Goal: Task Accomplishment & Management: Manage account settings

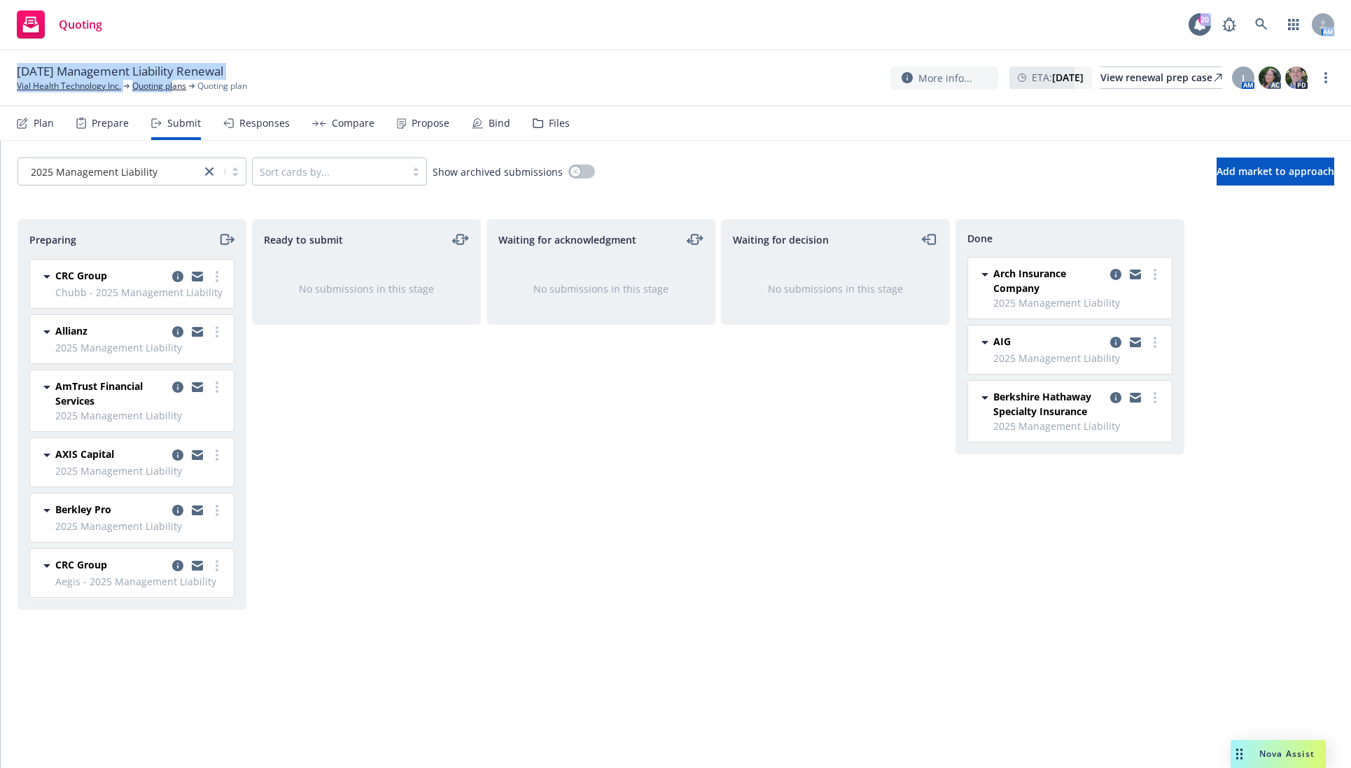
drag, startPoint x: 0, startPoint y: 0, endPoint x: 179, endPoint y: 78, distance: 194.7
click at [179, 78] on div "Quoting 20 AM 10/01/25 Management Liability Renewal Vial Health Technology Inc.…" at bounding box center [675, 384] width 1351 height 768
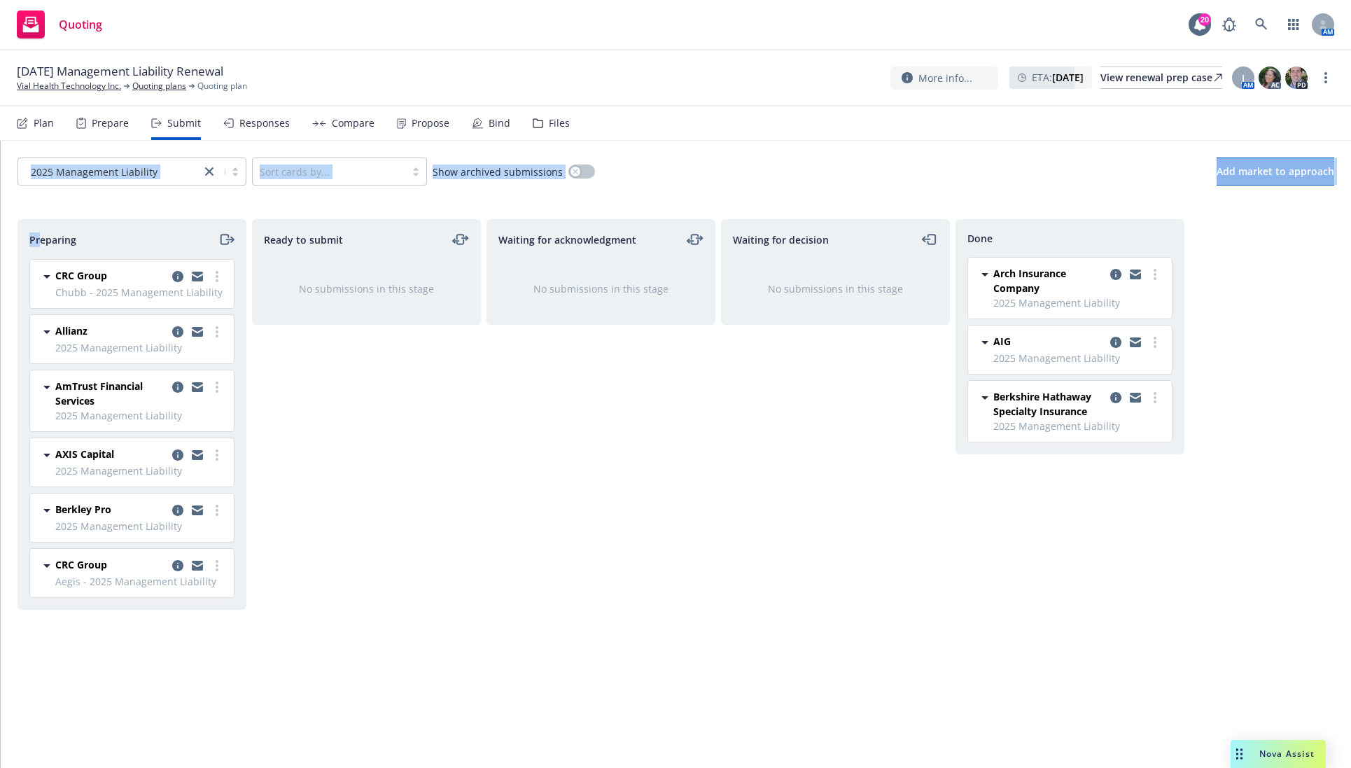
drag, startPoint x: 41, startPoint y: 218, endPoint x: -3, endPoint y: 176, distance: 60.4
click at [0, 176] on html "Quoting 20 AM 10/01/25 Management Liability Renewal Vial Health Technology Inc.…" at bounding box center [675, 384] width 1351 height 768
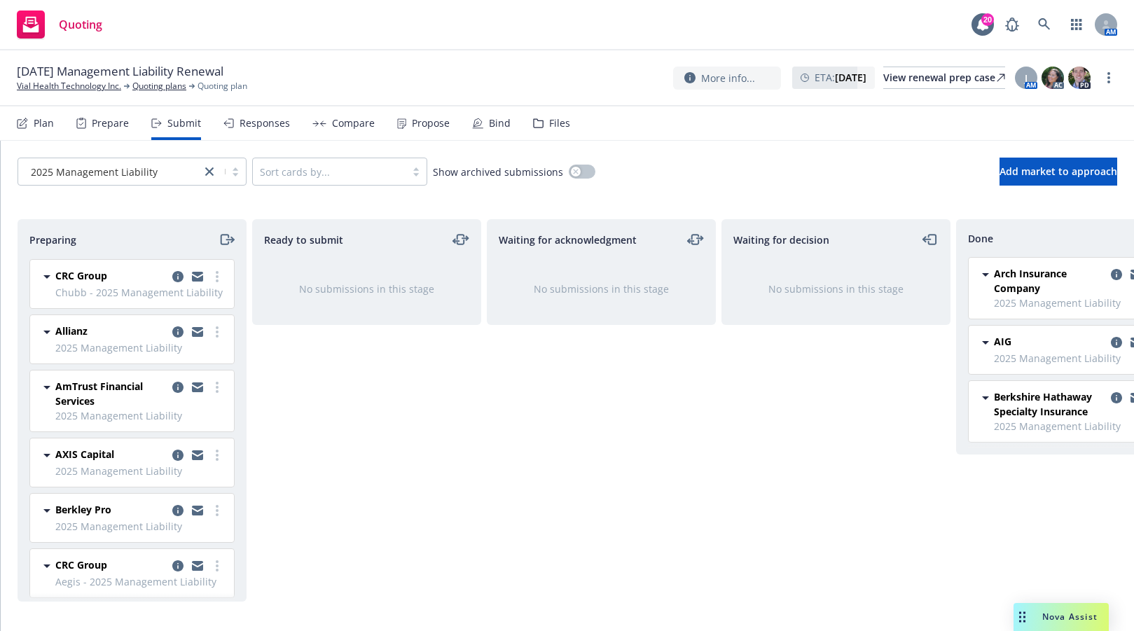
click at [116, 226] on div "Preparing" at bounding box center [132, 239] width 228 height 39
click at [74, 298] on span "Chubb - 2025 Management Liability" at bounding box center [140, 292] width 170 height 15
click at [209, 276] on link "more" at bounding box center [217, 276] width 17 height 17
click at [172, 274] on icon "copy logging email" at bounding box center [177, 276] width 11 height 11
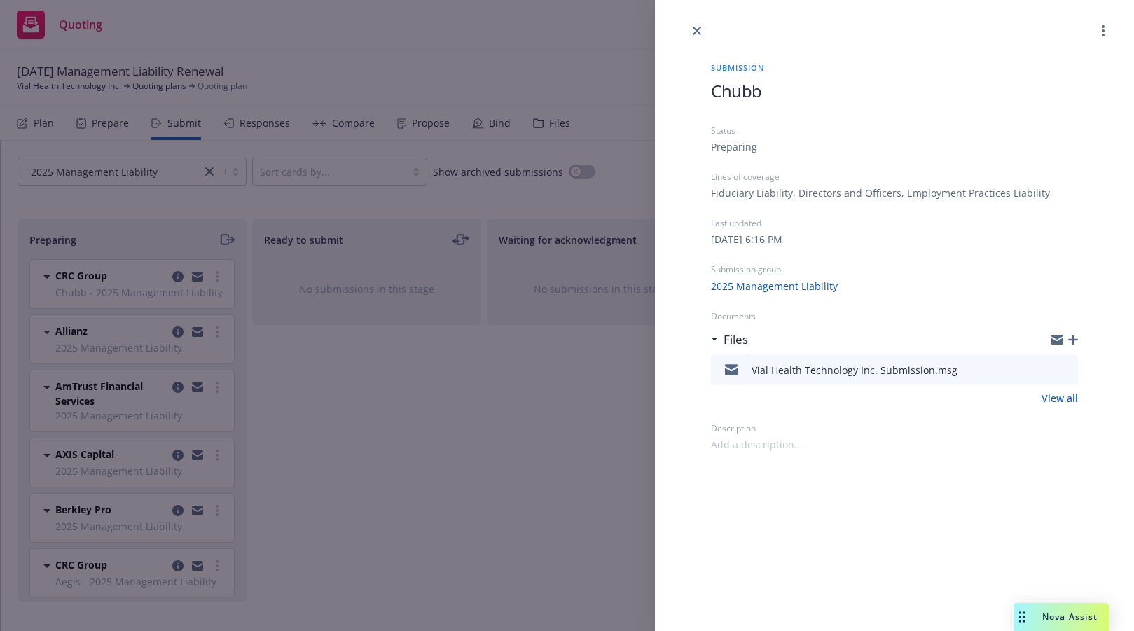
click at [141, 335] on div "Submission Chubb Status Preparing Lines of coverage Fiduciary Liability, Direct…" at bounding box center [567, 315] width 1134 height 631
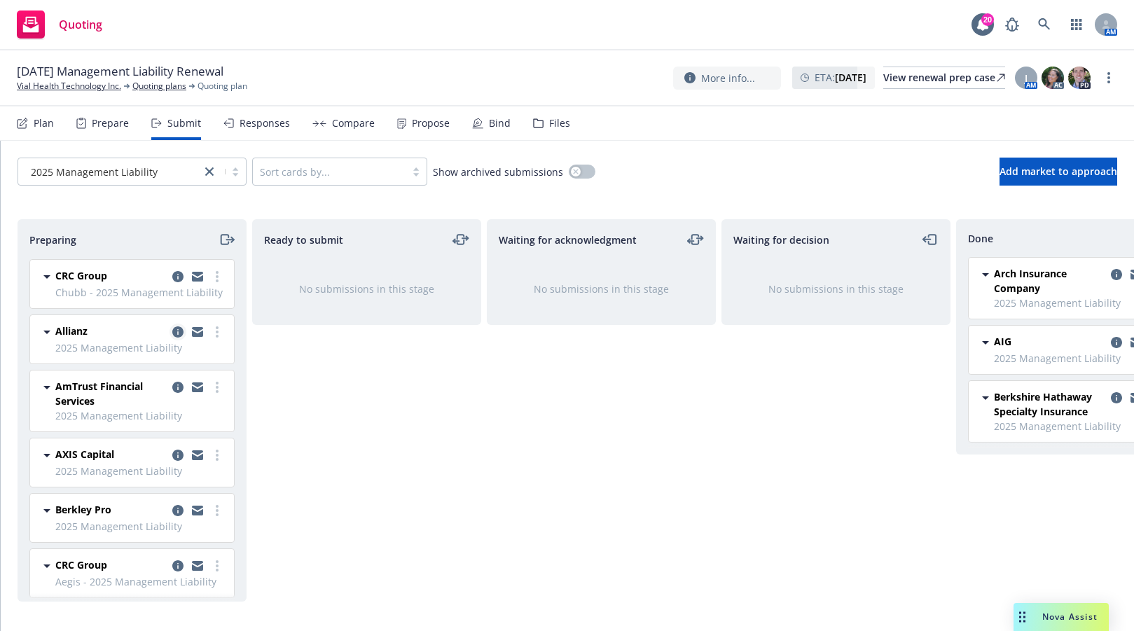
click at [172, 335] on icon "copy logging email" at bounding box center [177, 331] width 11 height 11
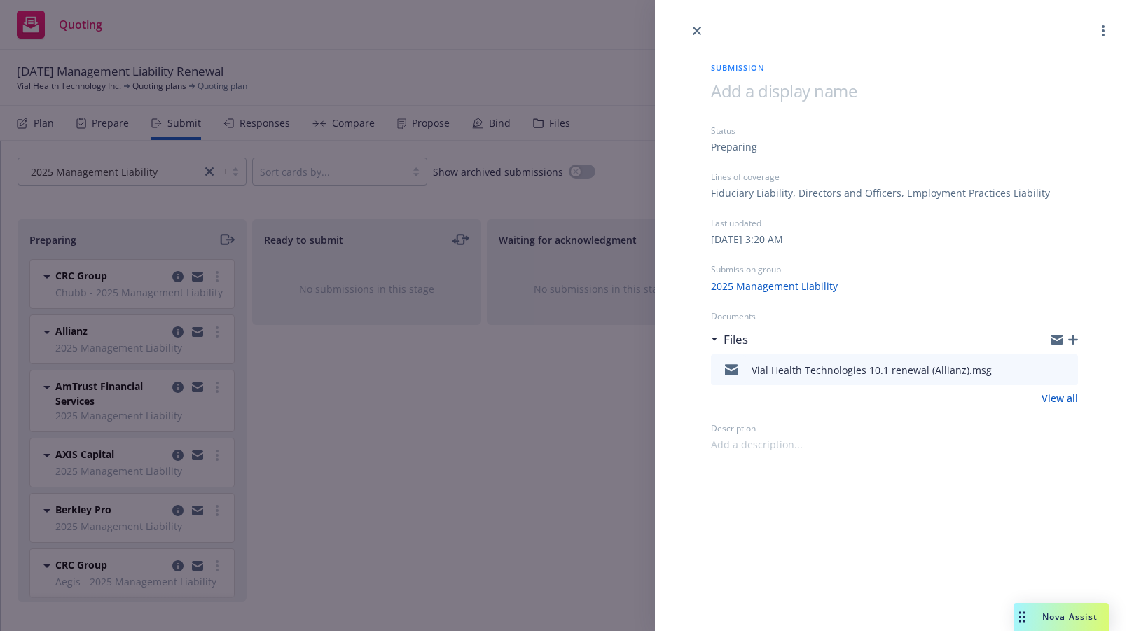
click at [129, 286] on div "Submission Status Preparing Lines of coverage Fiduciary Liability, Directors an…" at bounding box center [567, 315] width 1134 height 631
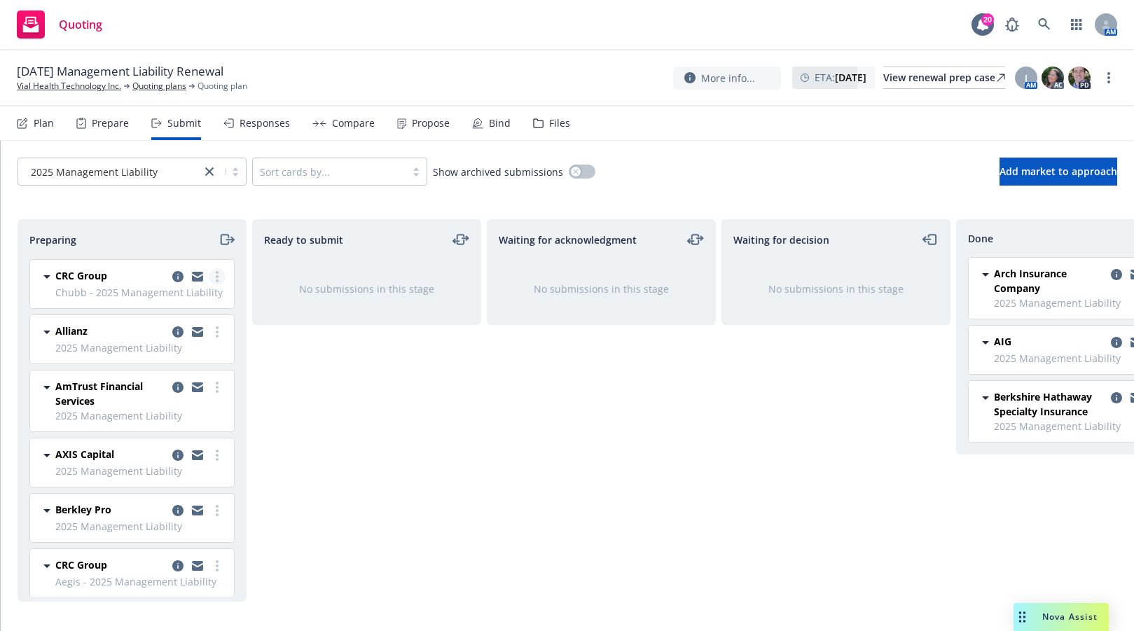
click at [216, 274] on icon "more" at bounding box center [217, 276] width 3 height 11
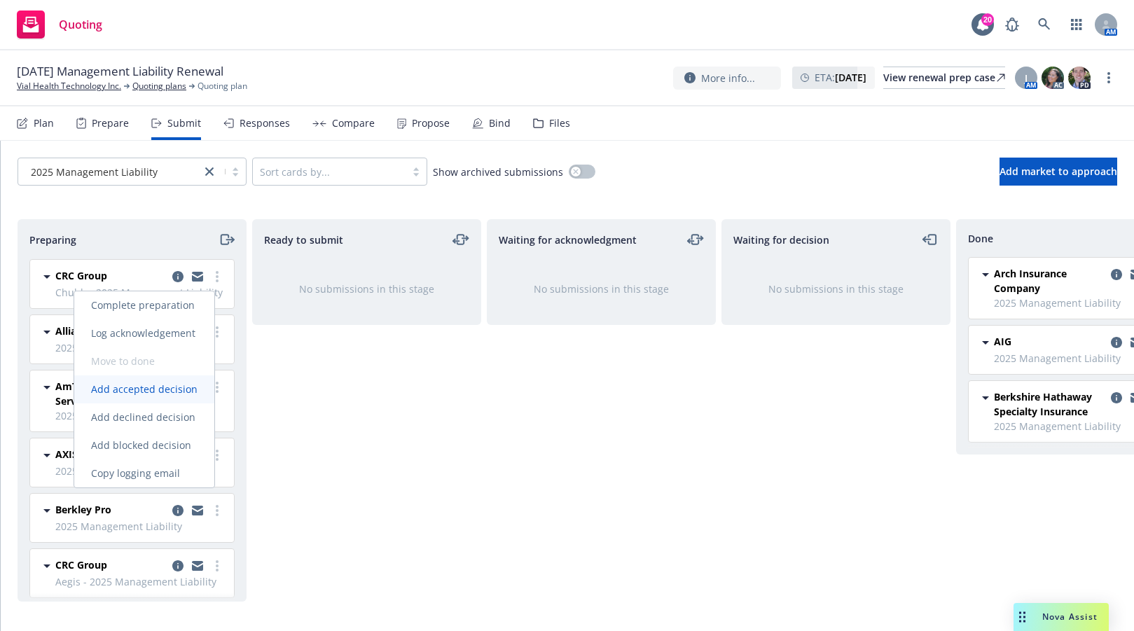
click at [184, 386] on span "Add accepted decision" at bounding box center [144, 388] width 140 height 13
select select "12"
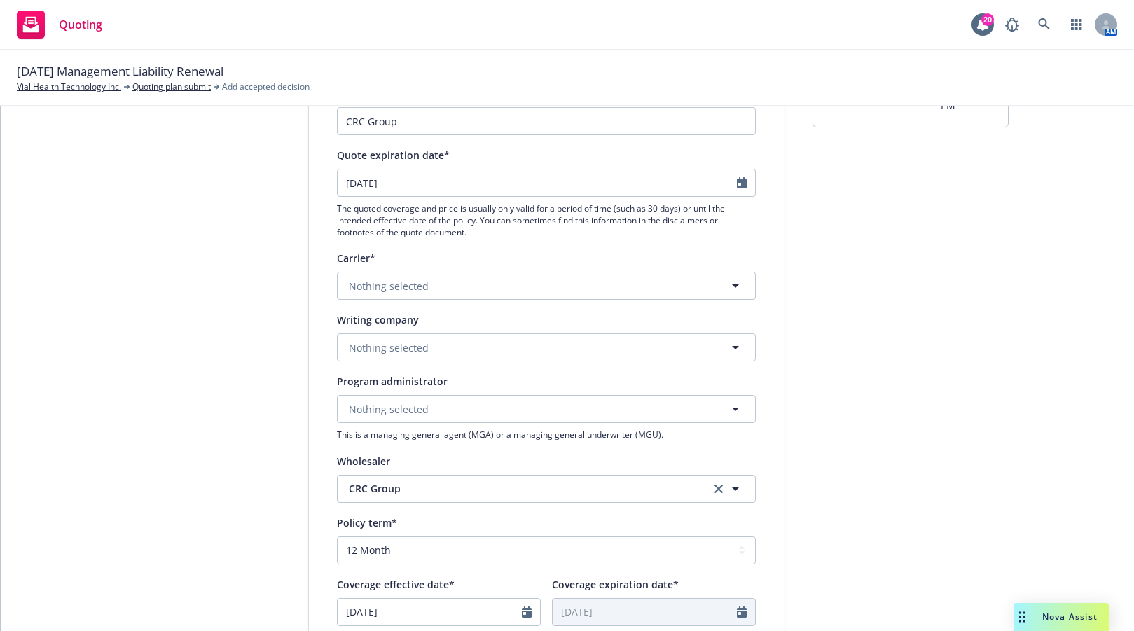
scroll to position [152, 0]
click at [239, 262] on div "1 Quote initiation 2 Coverage selection 3 Billing info" at bounding box center [203, 480] width 154 height 939
click at [508, 286] on button "Nothing selected" at bounding box center [546, 286] width 419 height 28
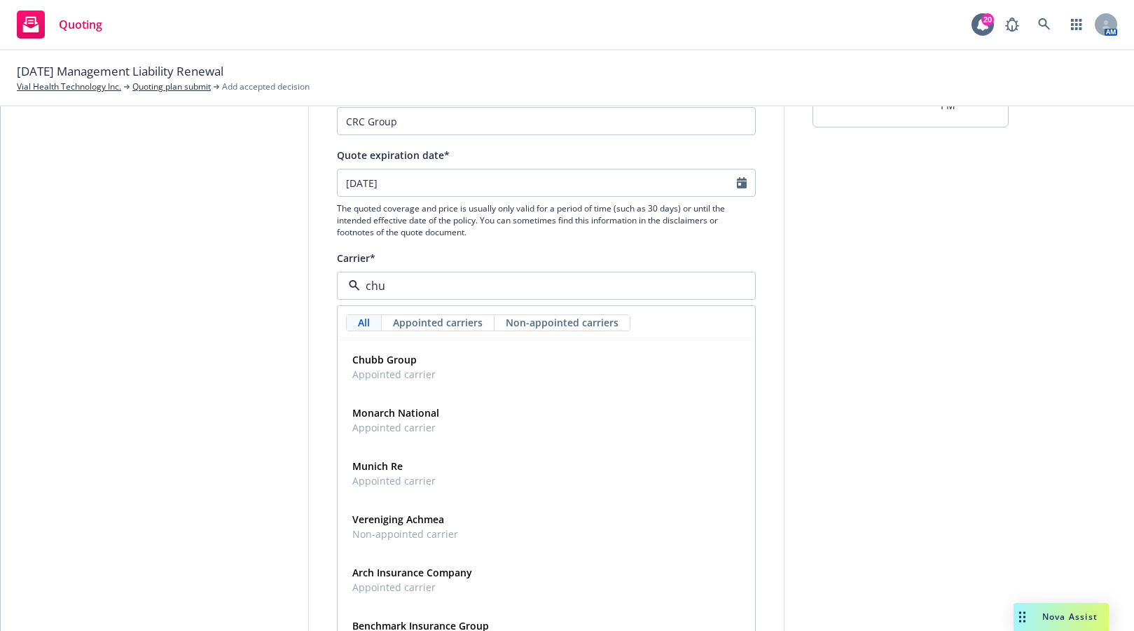
type input "chub"
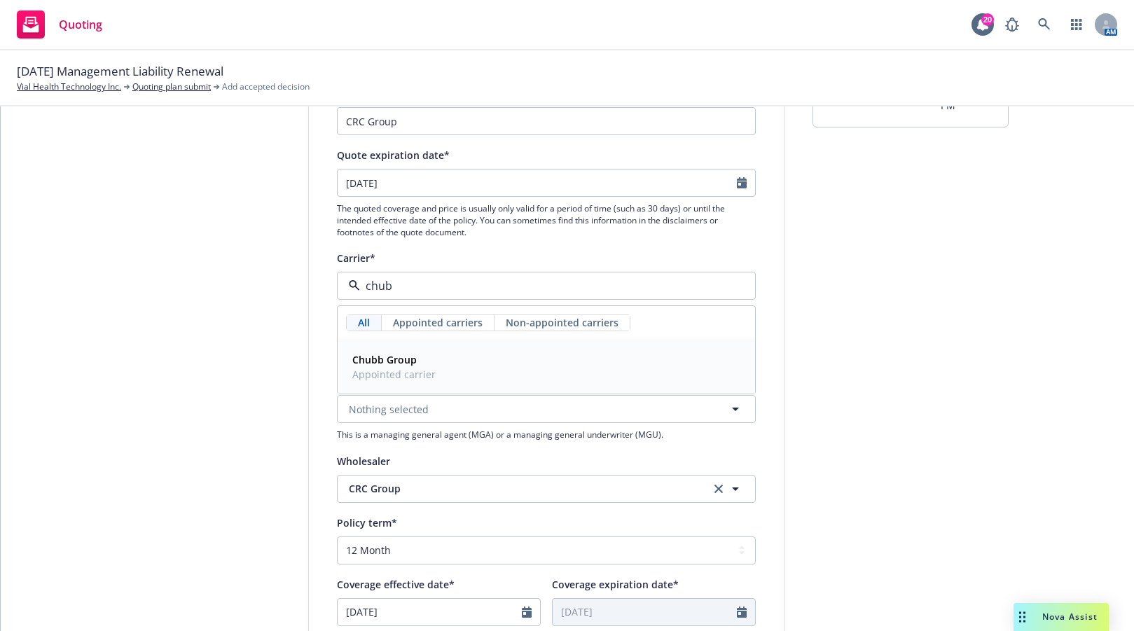
click at [362, 363] on strong "Chubb Group" at bounding box center [384, 359] width 64 height 13
click at [365, 349] on span "Nothing selected" at bounding box center [389, 347] width 80 height 15
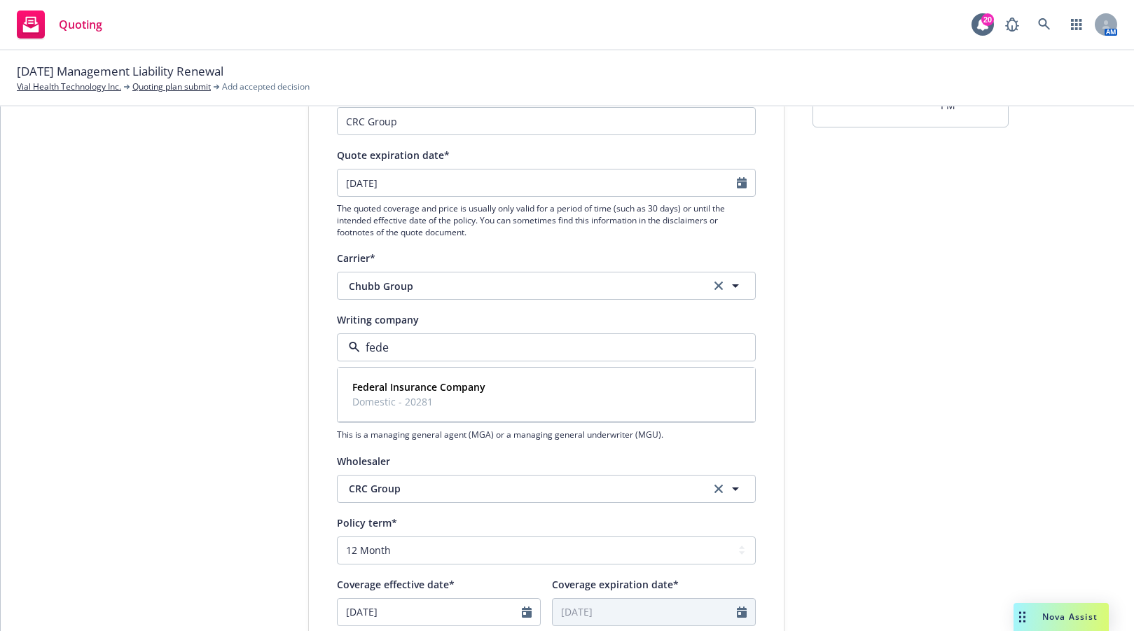
type input "feder"
click at [372, 392] on strong "Federal Insurance Company" at bounding box center [418, 386] width 133 height 13
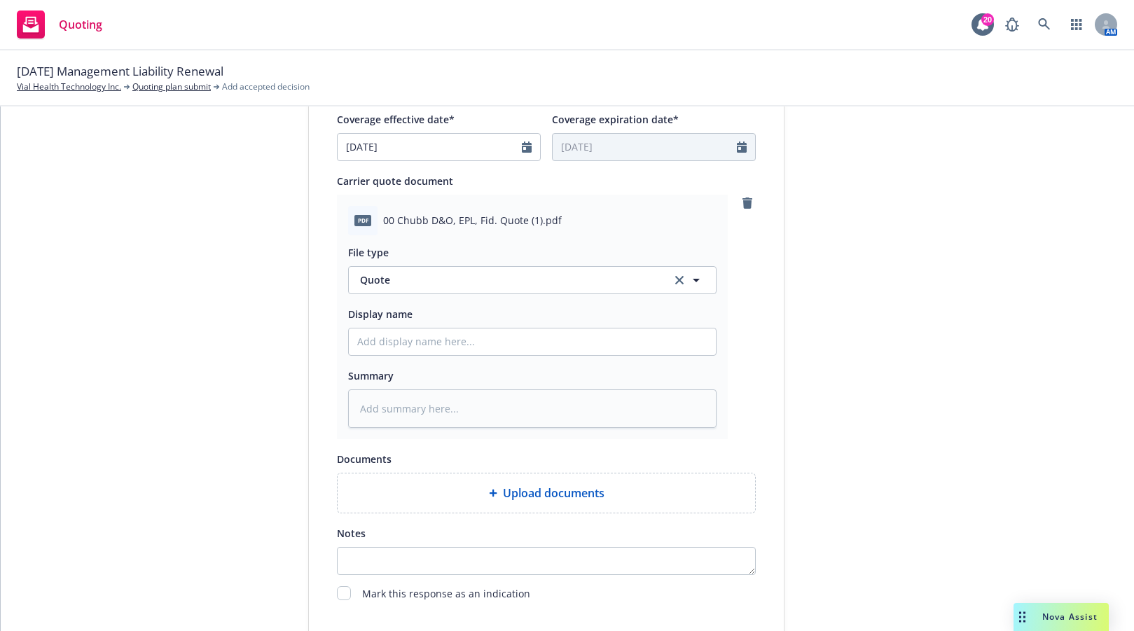
scroll to position [730, 0]
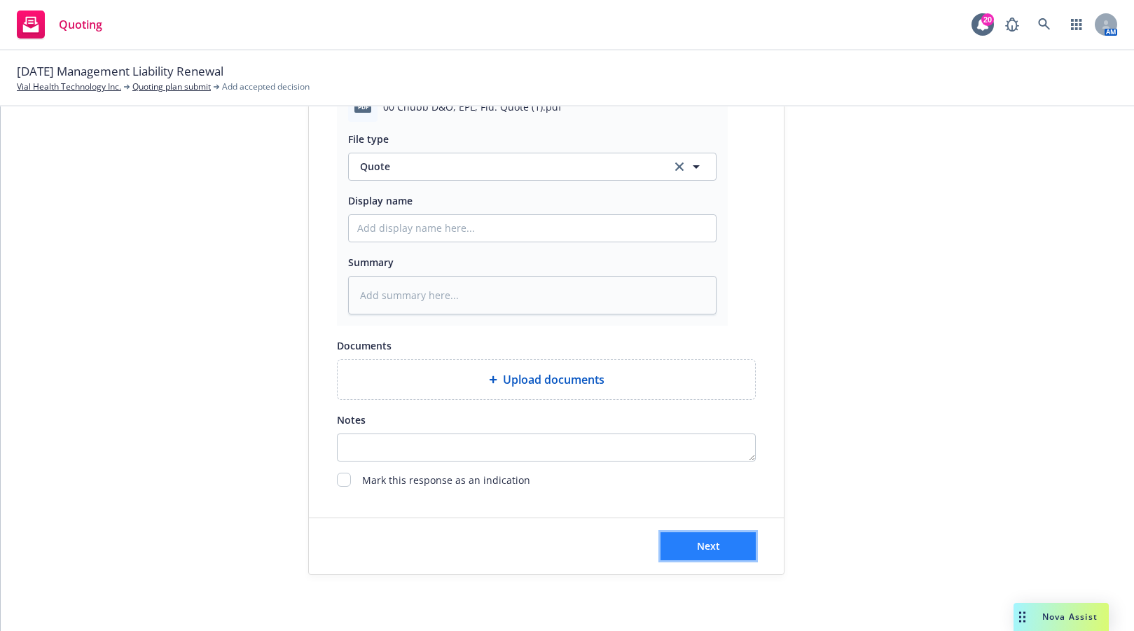
click at [725, 545] on button "Next" at bounding box center [707, 546] width 95 height 28
type textarea "x"
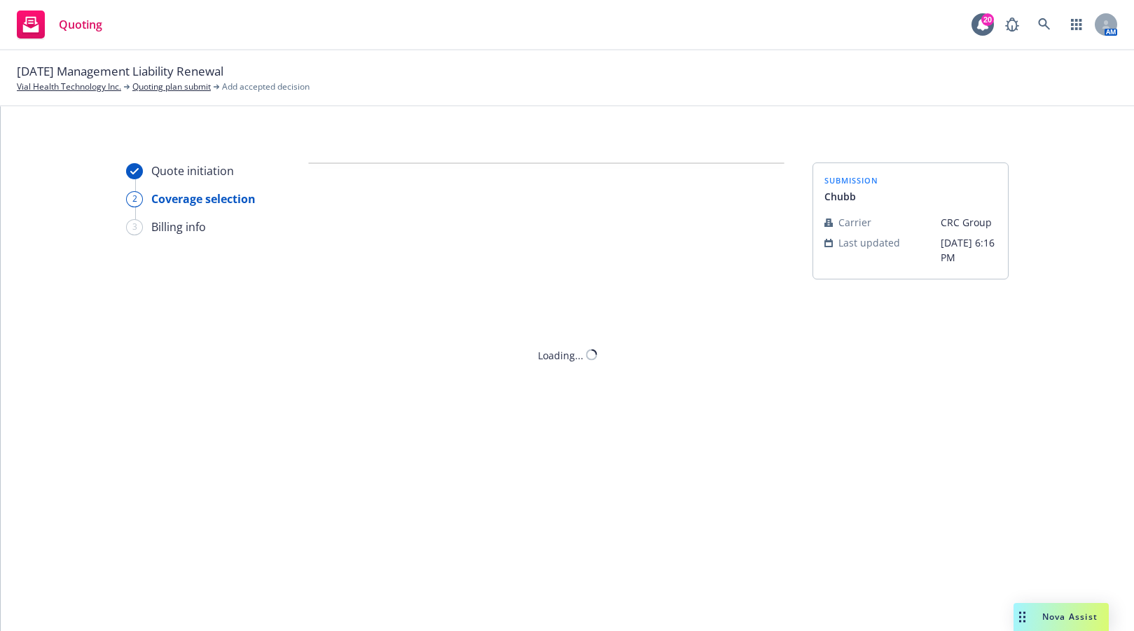
scroll to position [0, 0]
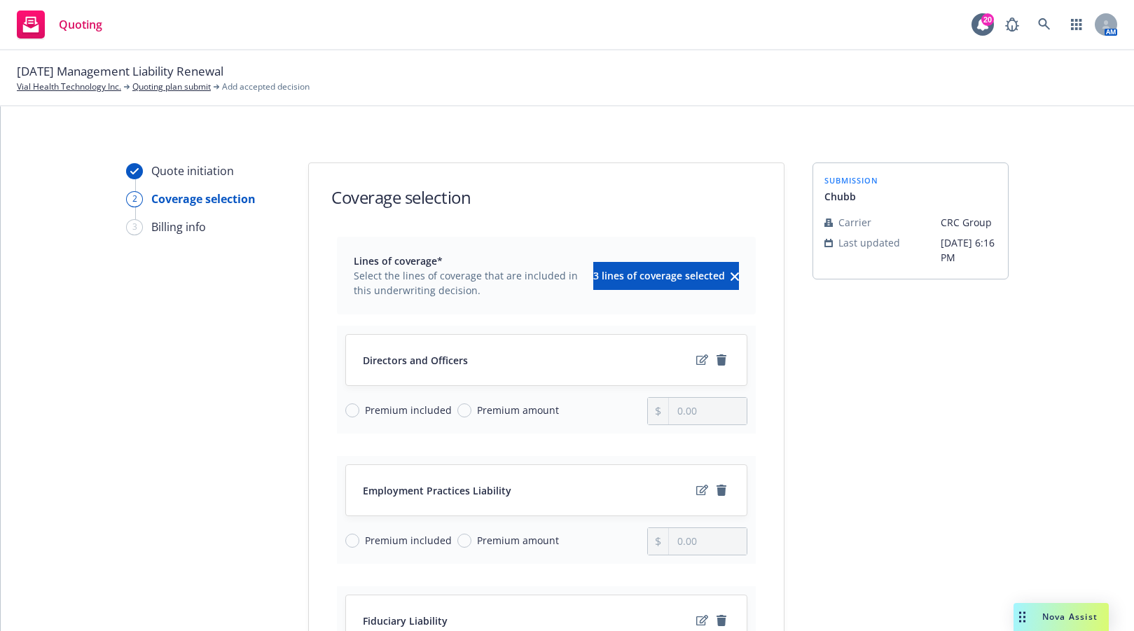
click at [157, 351] on div "Quote initiation 2 Coverage selection 3 Billing info" at bounding box center [203, 527] width 154 height 731
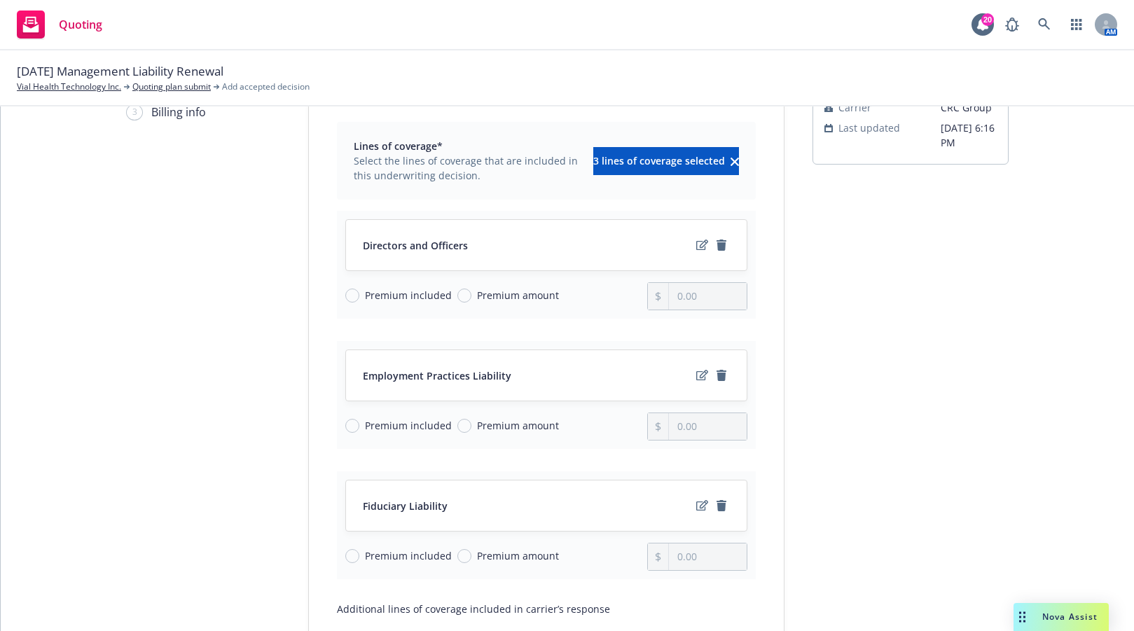
scroll to position [114, 0]
click at [458, 295] on input "Premium amount" at bounding box center [464, 296] width 14 height 14
radio input "true"
type input "0.00"
click at [349, 426] on input "Premium included" at bounding box center [352, 426] width 14 height 14
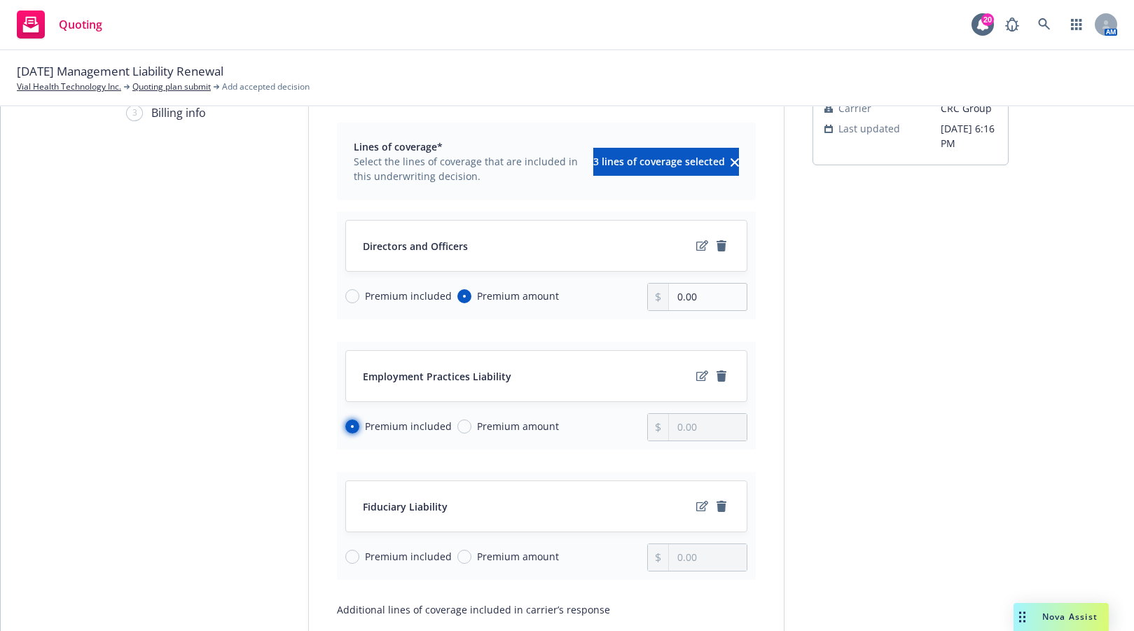
radio input "true"
click at [345, 555] on input "Premium included" at bounding box center [352, 557] width 14 height 14
radio input "true"
click at [244, 397] on div "Quote initiation 2 Coverage selection 3 Billing info" at bounding box center [203, 413] width 154 height 731
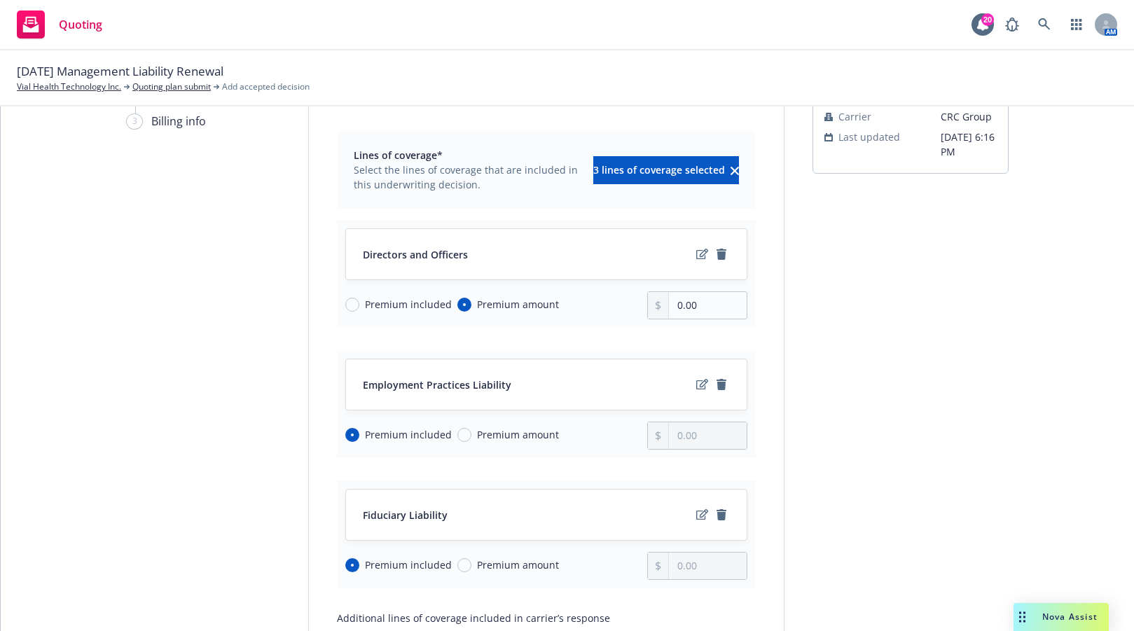
scroll to position [105, 0]
click at [179, 326] on div "Quote initiation 2 Coverage selection 3 Billing info" at bounding box center [203, 422] width 154 height 731
click at [696, 258] on icon "edit" at bounding box center [702, 254] width 12 height 11
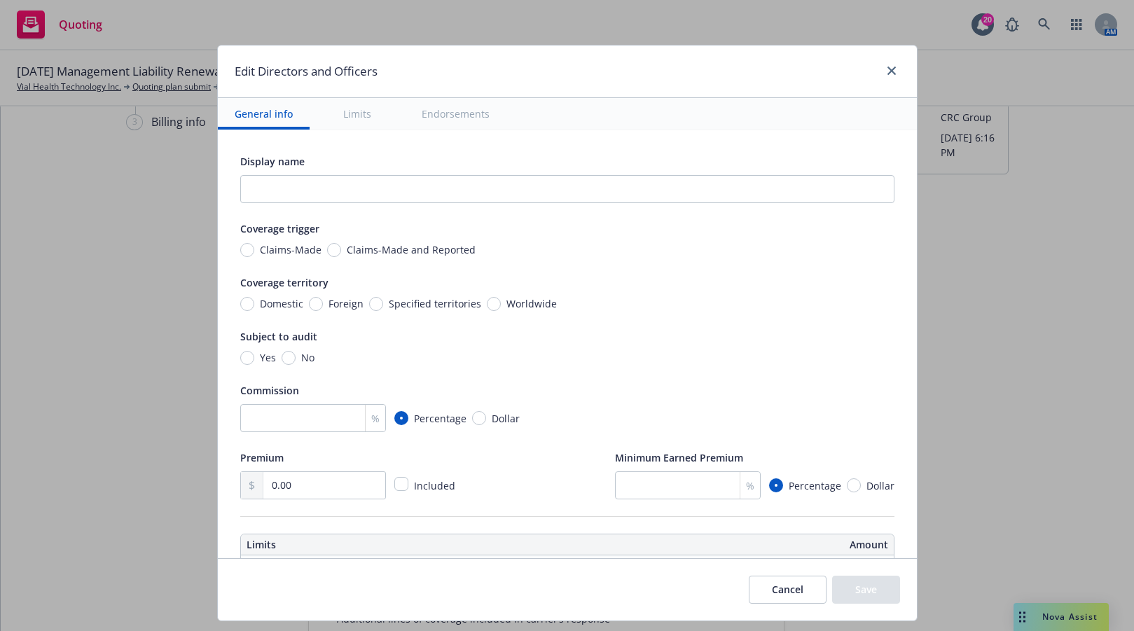
click at [127, 249] on div "Edit Directors and Officers General info Limits Endorsements Display name Cover…" at bounding box center [567, 315] width 1134 height 631
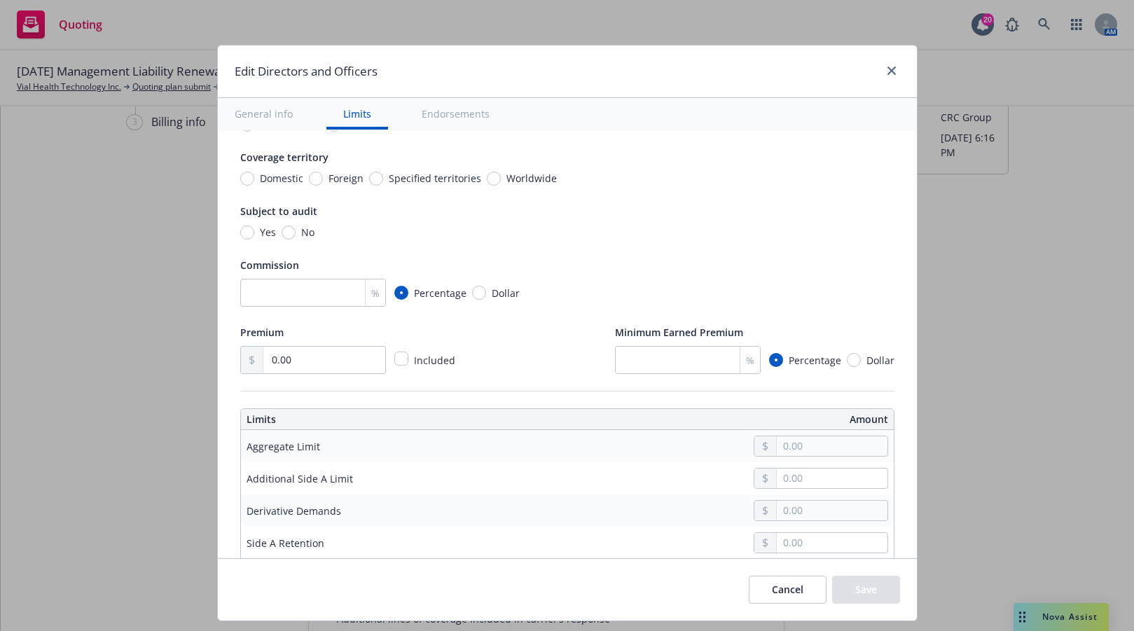
scroll to position [126, 0]
click at [779, 440] on input "text" at bounding box center [831, 446] width 110 height 20
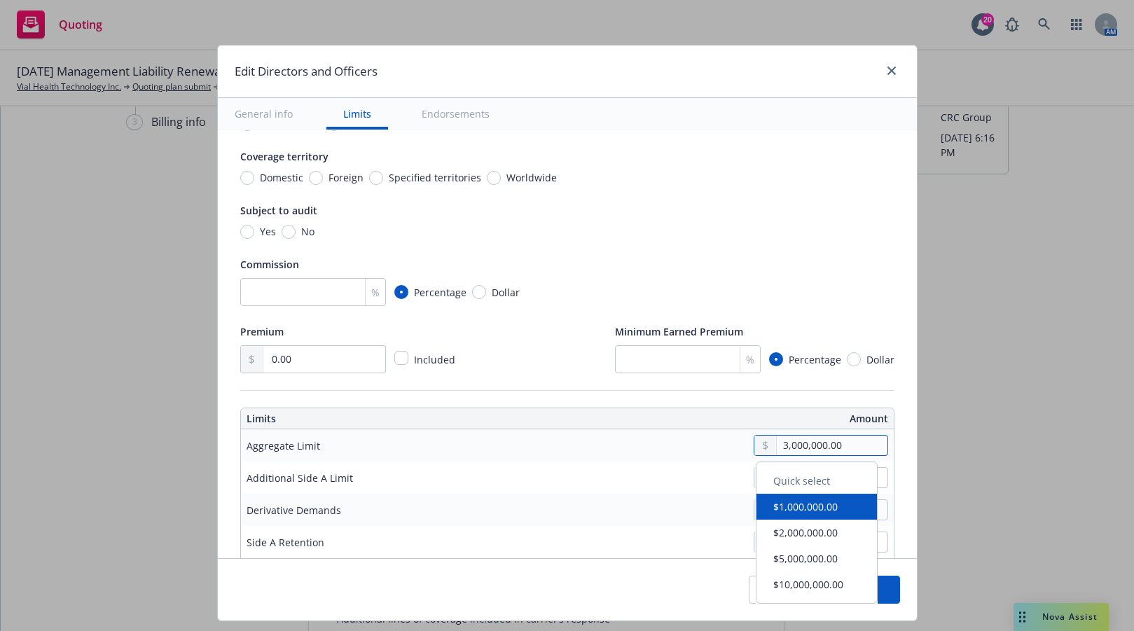
type input "3,000,000.00"
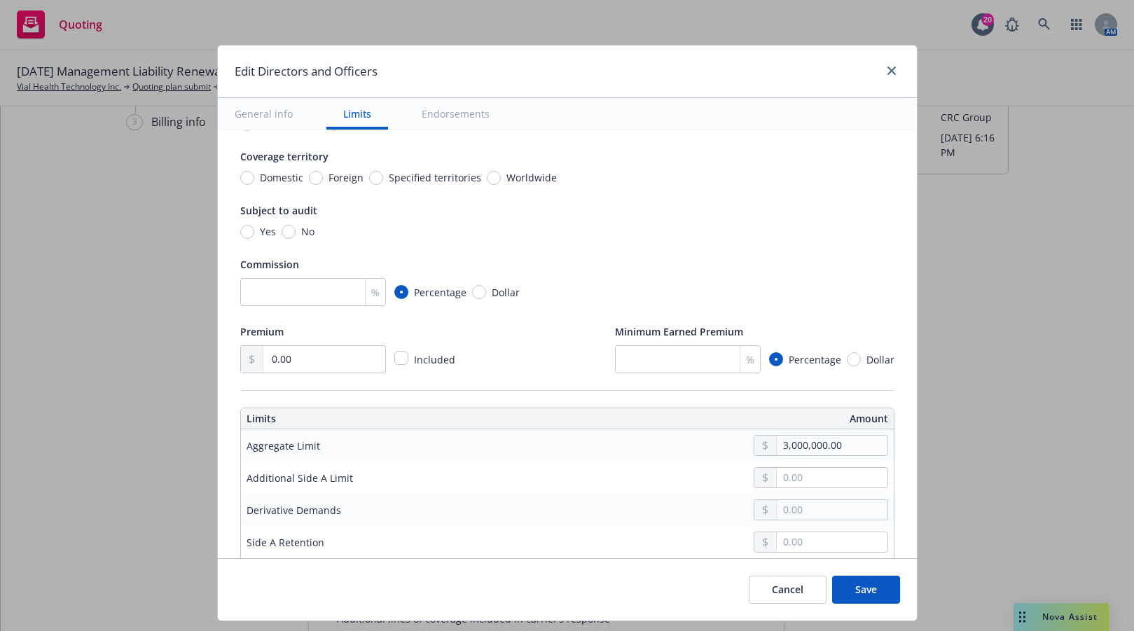
click at [603, 512] on div at bounding box center [672, 509] width 431 height 21
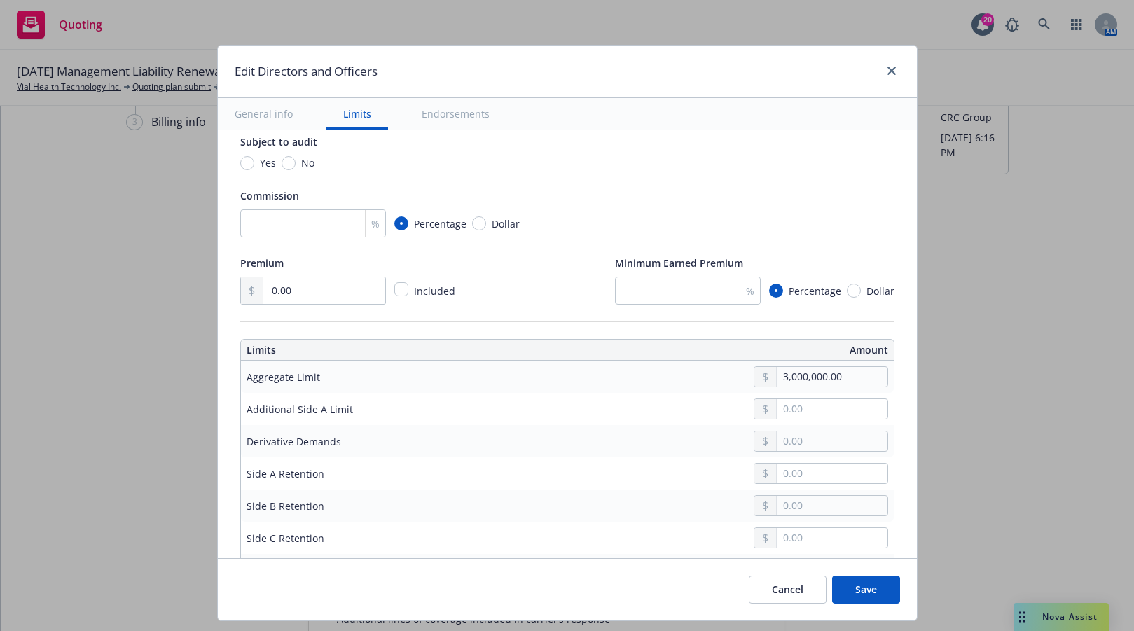
scroll to position [195, 0]
click at [784, 501] on input "text" at bounding box center [831, 505] width 110 height 20
type input "50,000.00"
click at [793, 534] on input "text" at bounding box center [831, 537] width 110 height 20
type input "50,000.00"
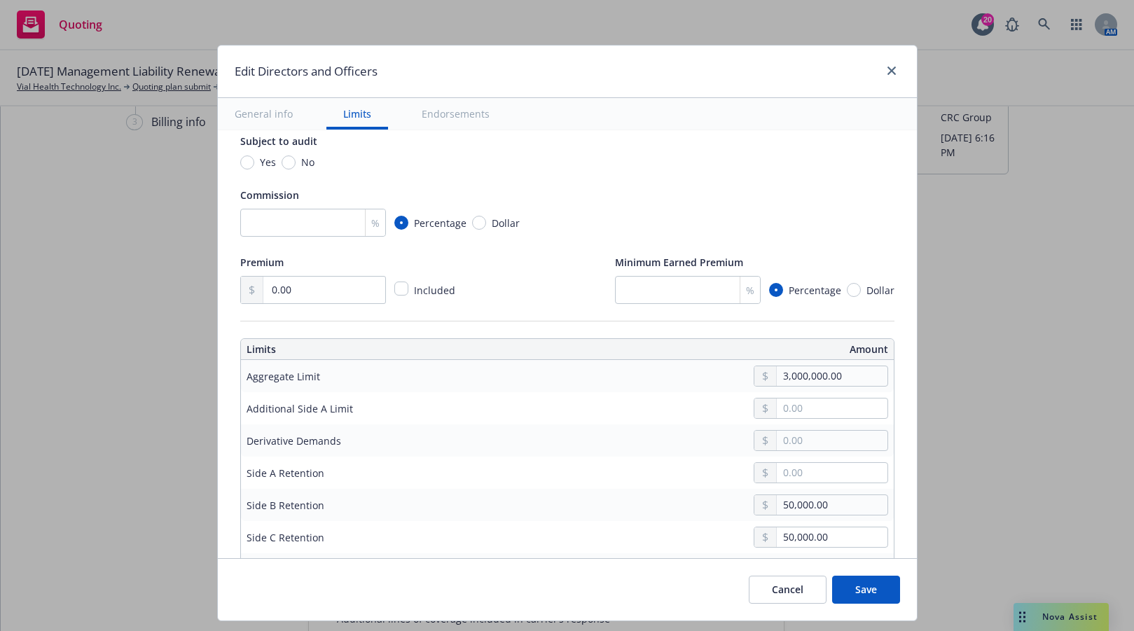
click at [81, 400] on div "Edit Directors and Officers General info Limits Endorsements Display name Cover…" at bounding box center [567, 315] width 1134 height 631
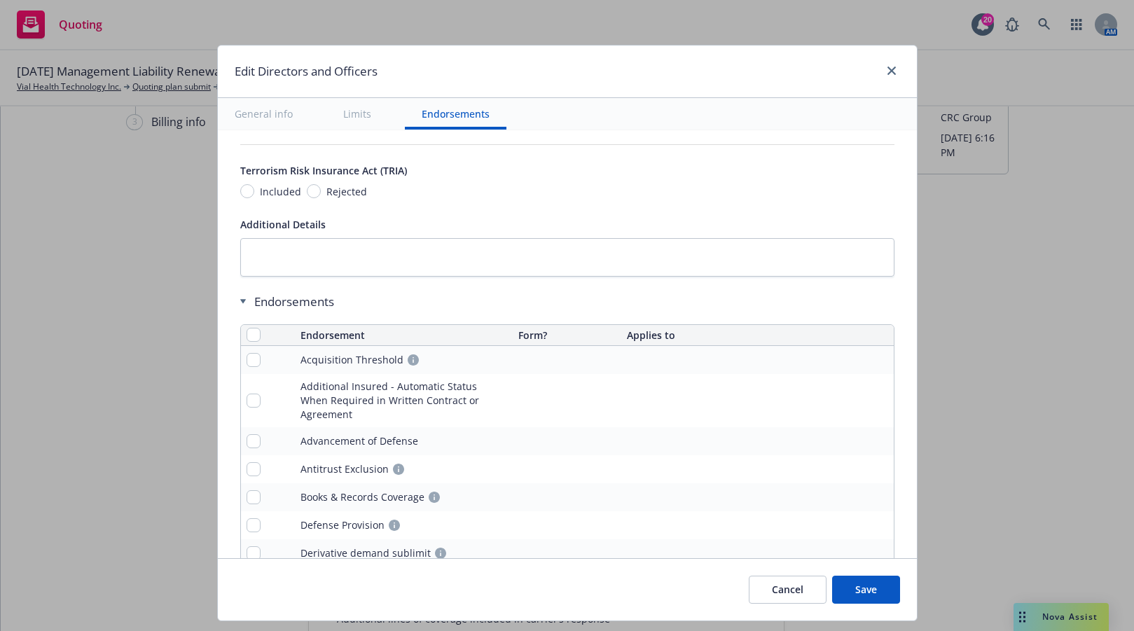
scroll to position [1178, 0]
click at [246, 336] on input "checkbox" at bounding box center [253, 334] width 14 height 14
checkbox input "true"
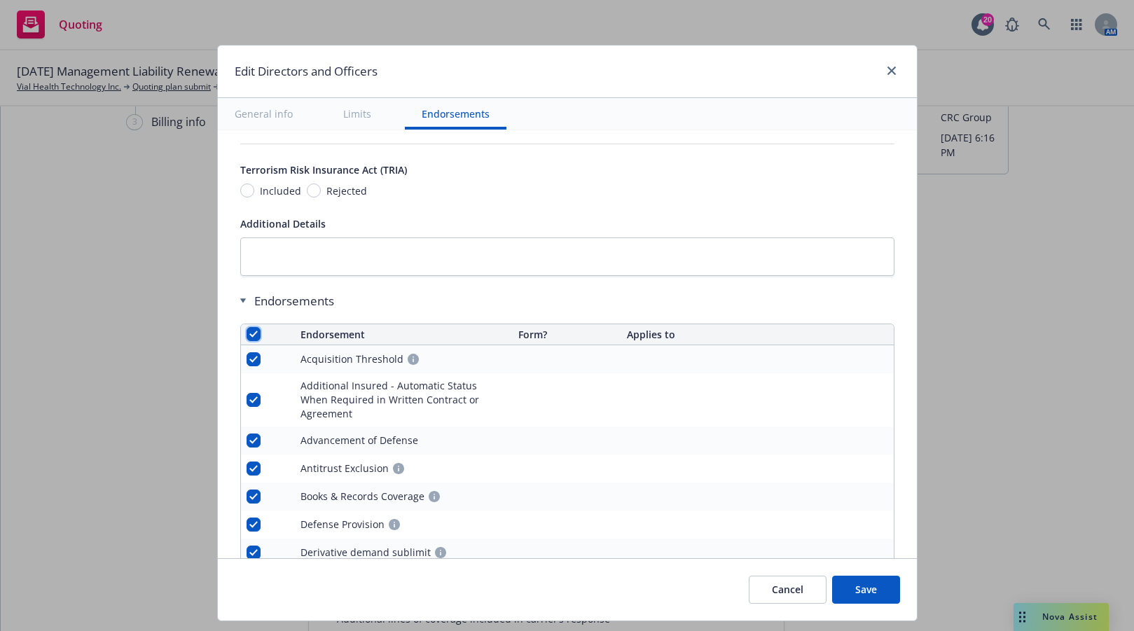
checkbox input "true"
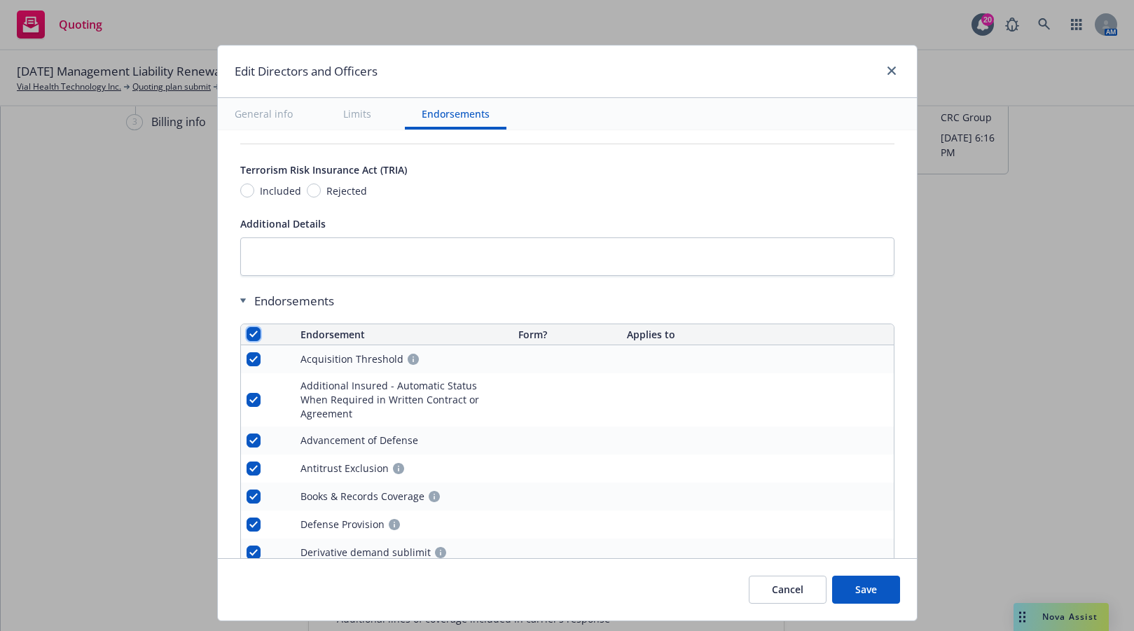
checkbox input "true"
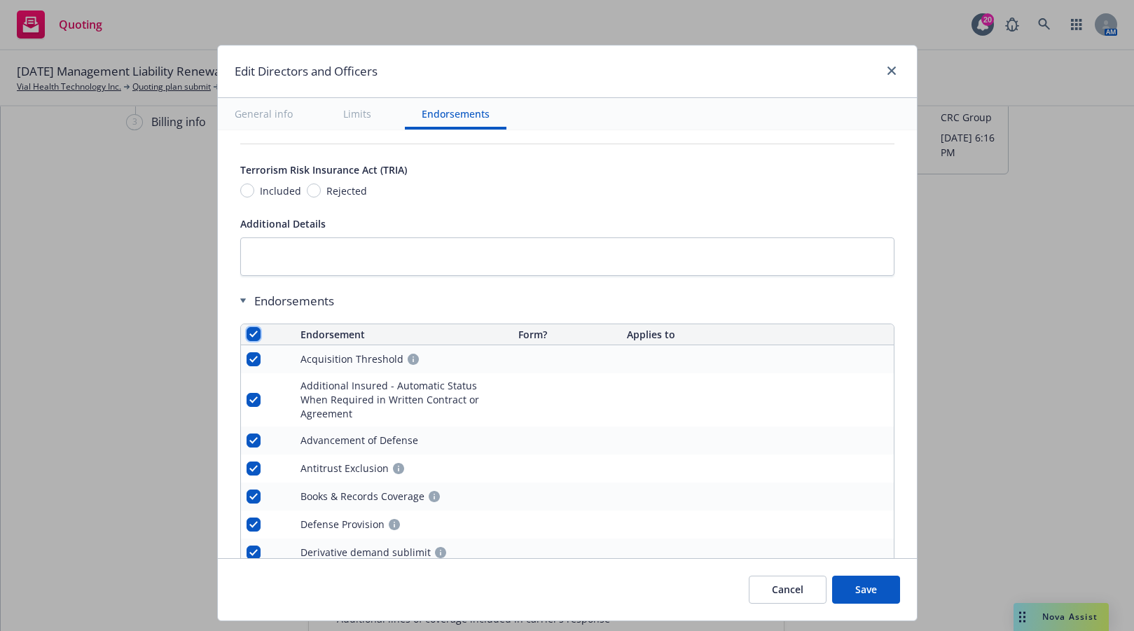
checkbox input "true"
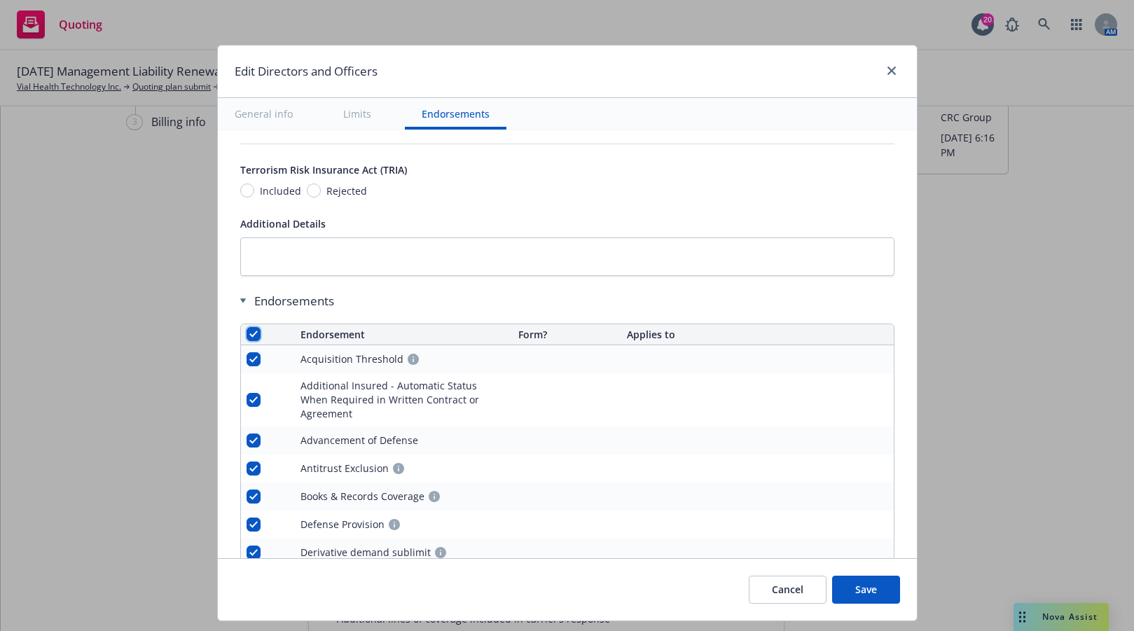
checkbox input "true"
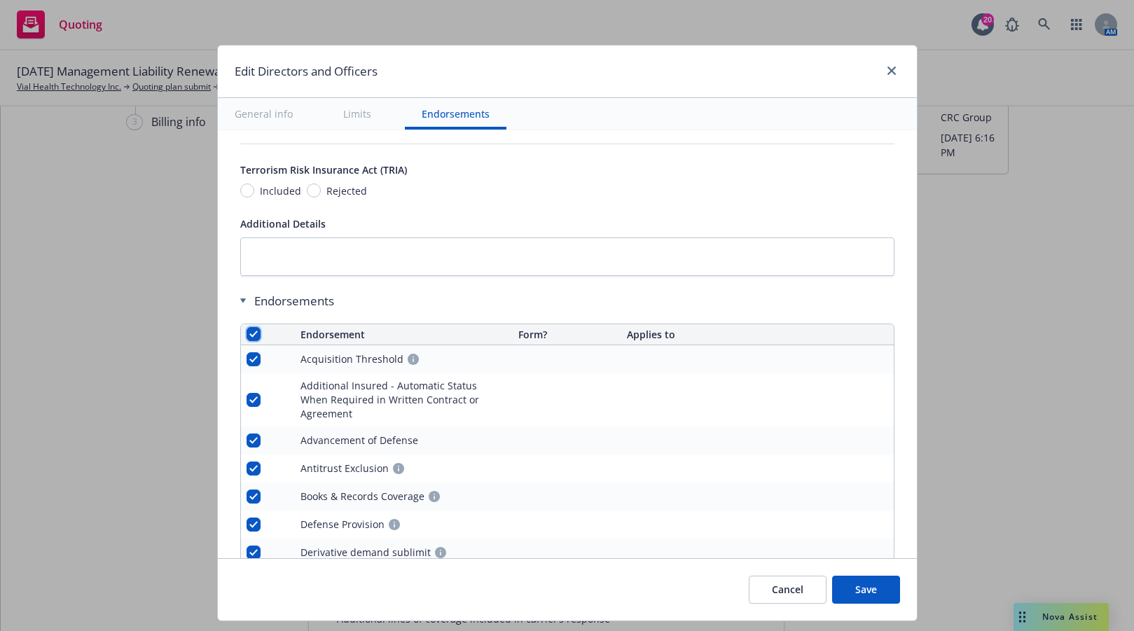
checkbox input "true"
click at [535, 600] on span "Remove endorsements" at bounding box center [547, 598] width 110 height 13
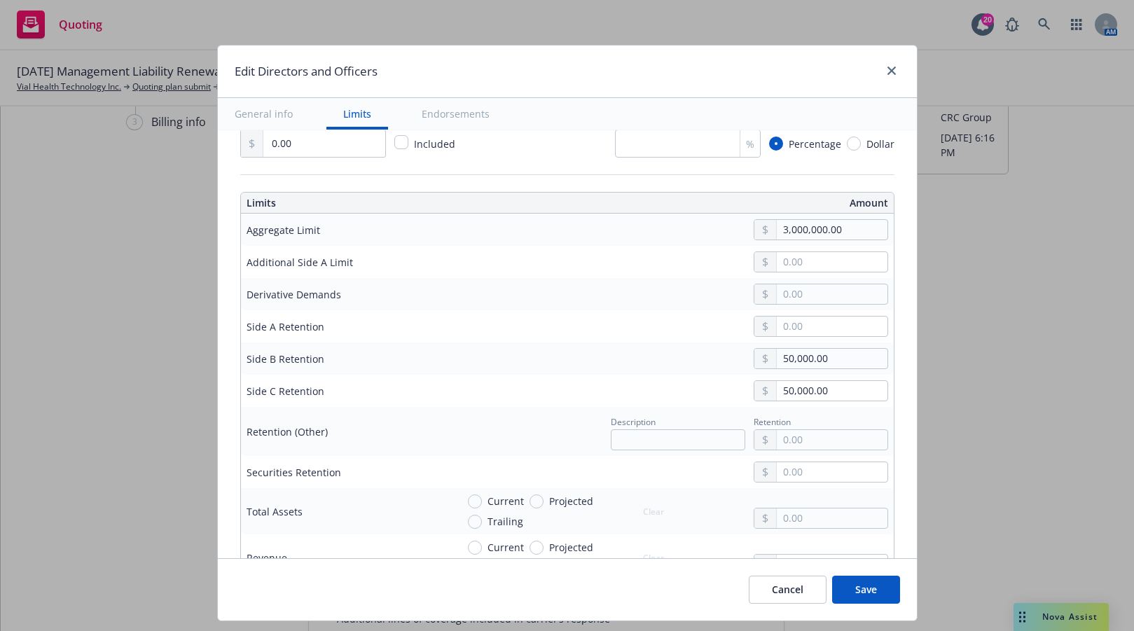
scroll to position [341, 0]
click at [863, 589] on button "Save" at bounding box center [866, 590] width 68 height 28
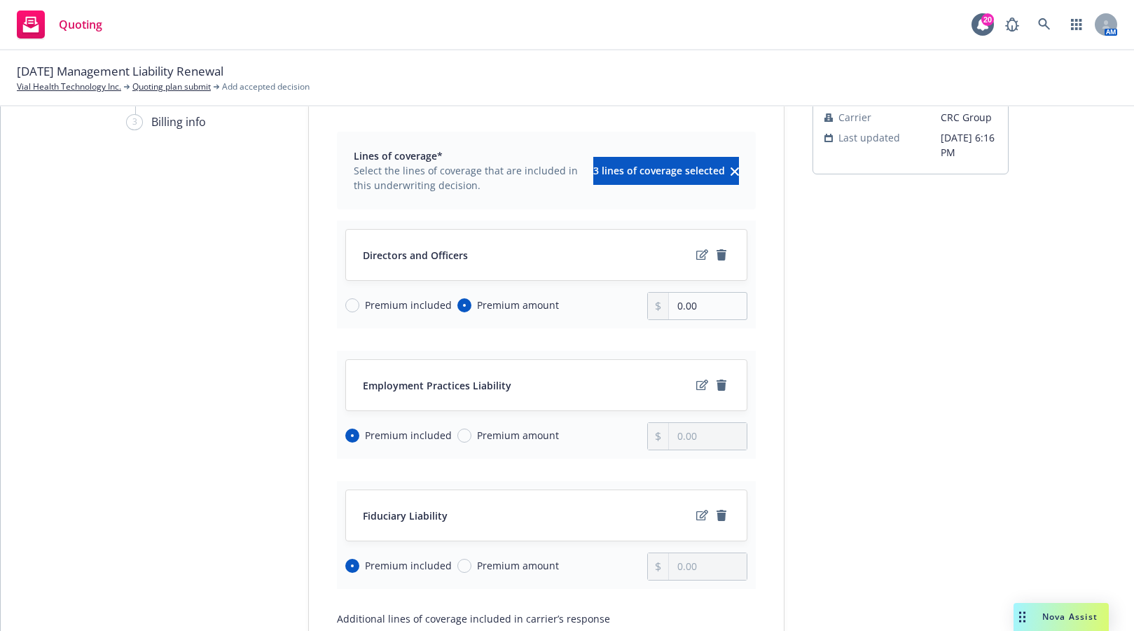
click at [38, 369] on div "Quote initiation 2 Coverage selection 3 Billing info Coverage selection Lines o…" at bounding box center [567, 422] width 1099 height 731
click at [41, 368] on div "Quote initiation 2 Coverage selection 3 Billing info Coverage selection Lines o…" at bounding box center [567, 422] width 1099 height 731
click at [713, 305] on input "0.00" at bounding box center [708, 306] width 78 height 27
type input "0.00"
click at [69, 398] on div "Quote initiation 2 Coverage selection 3 Billing info Coverage selection Lines o…" at bounding box center [567, 422] width 1099 height 731
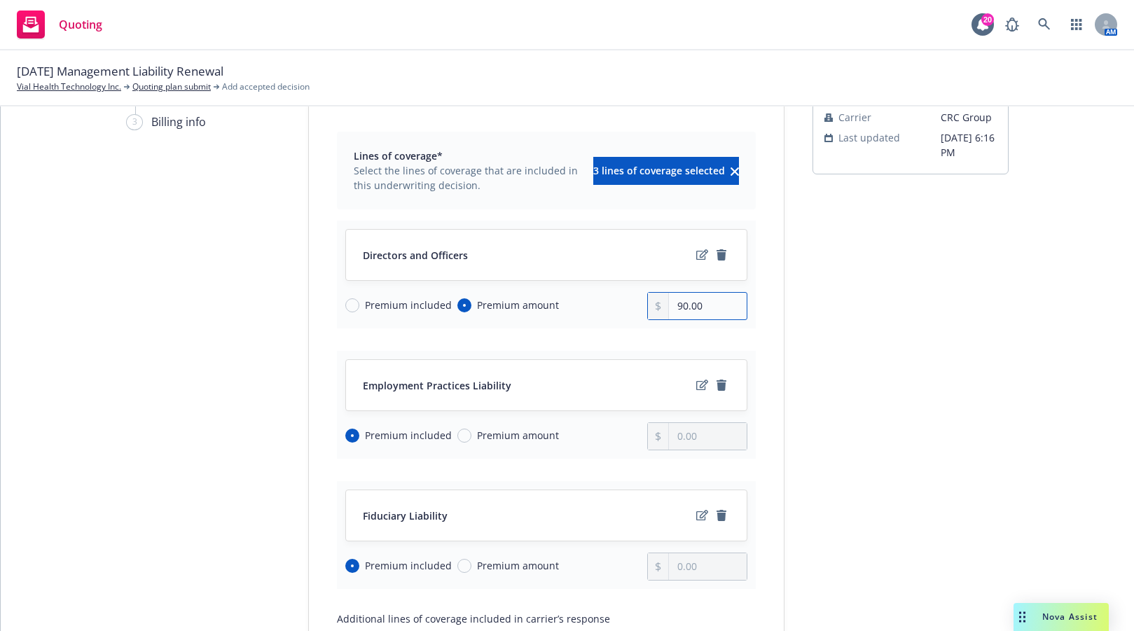
click at [711, 307] on input "90.00" at bounding box center [708, 306] width 78 height 27
type input "90,381.00"
click at [115, 385] on div "Quote initiation 2 Coverage selection 3 Billing info Coverage selection Lines o…" at bounding box center [567, 422] width 1099 height 731
click at [693, 383] on link "edit" at bounding box center [701, 385] width 17 height 17
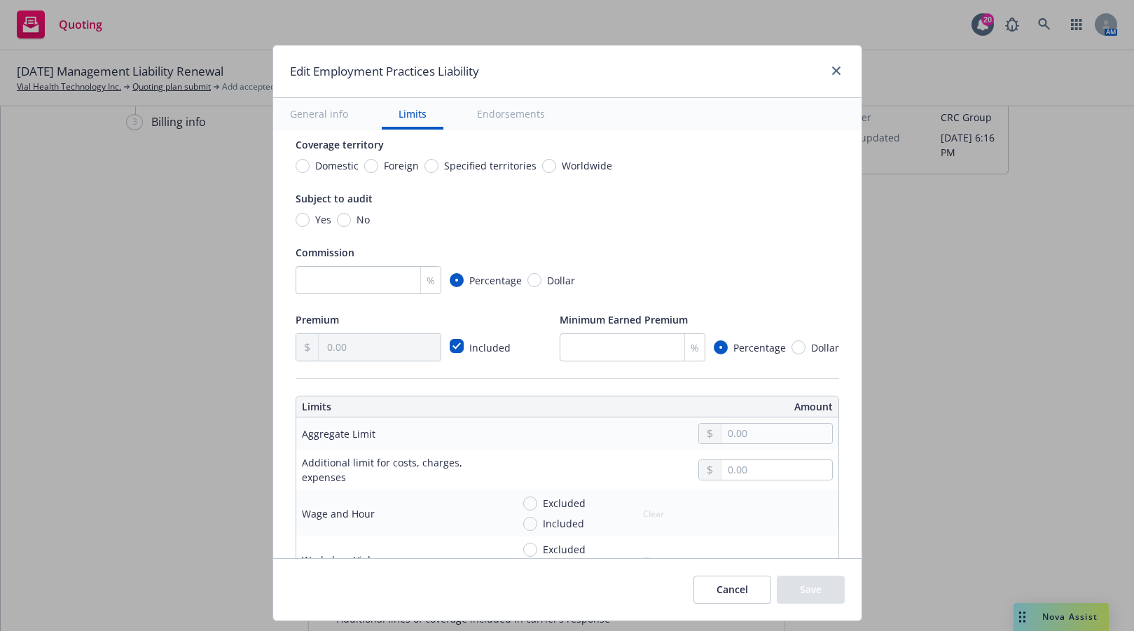
scroll to position [144, 0]
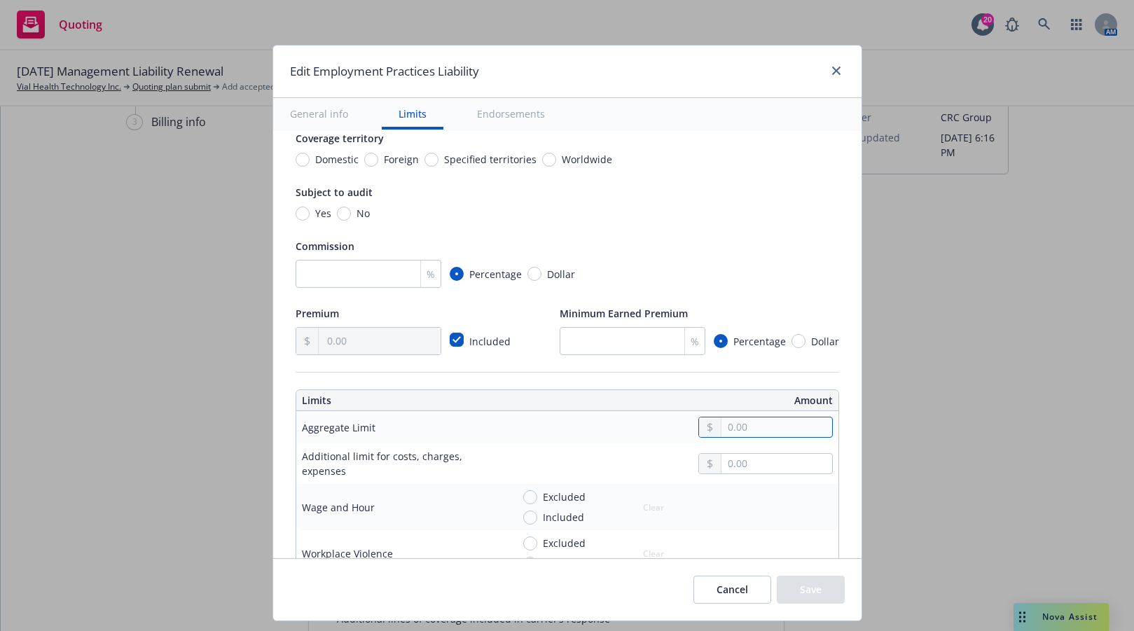
click at [721, 427] on input "text" at bounding box center [776, 427] width 110 height 20
type input "1,000,000.00"
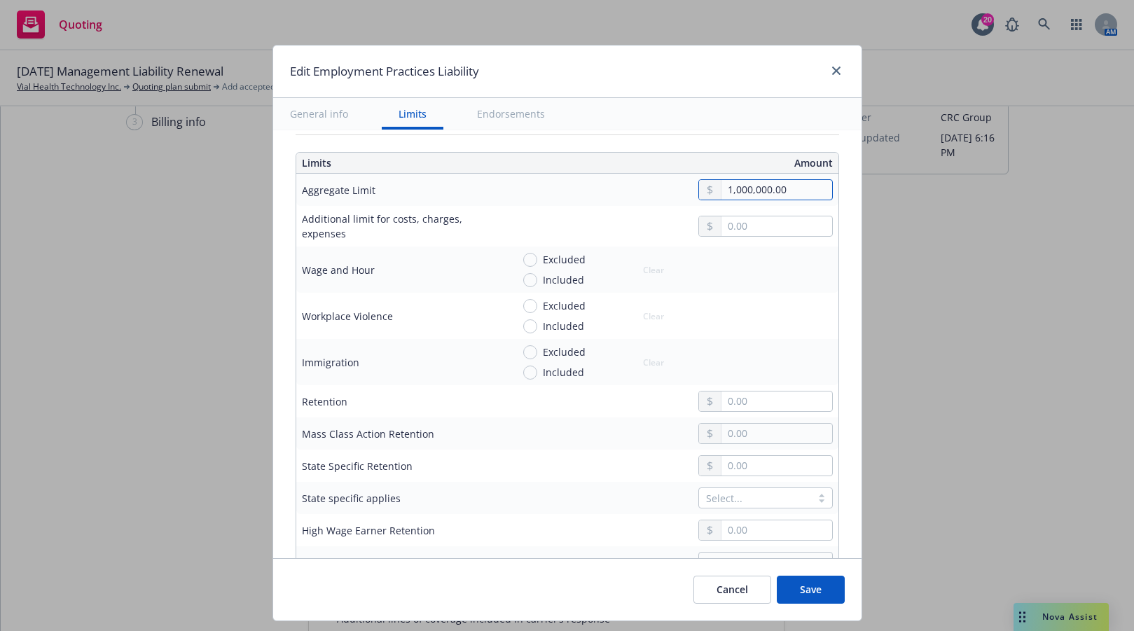
scroll to position [383, 0]
click at [786, 391] on input "text" at bounding box center [776, 400] width 110 height 20
type input "250,000.00"
click at [113, 447] on div "Edit Employment Practices Liability General info Limits Endorsements Display na…" at bounding box center [567, 315] width 1134 height 631
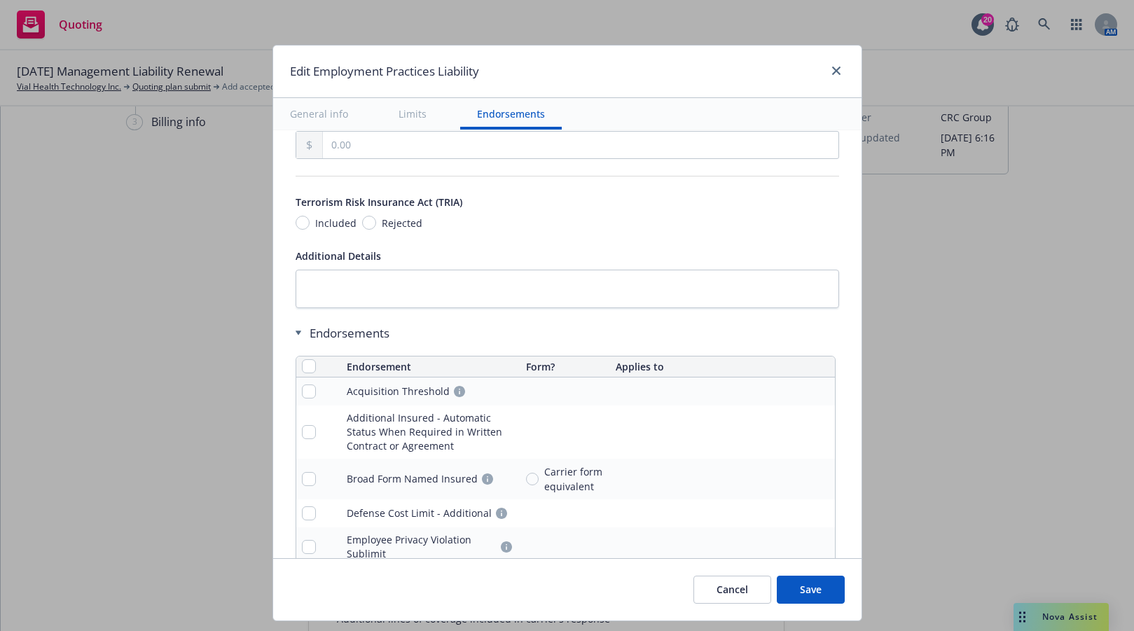
scroll to position [1172, 0]
click at [302, 361] on input "checkbox" at bounding box center [309, 365] width 14 height 14
checkbox input "true"
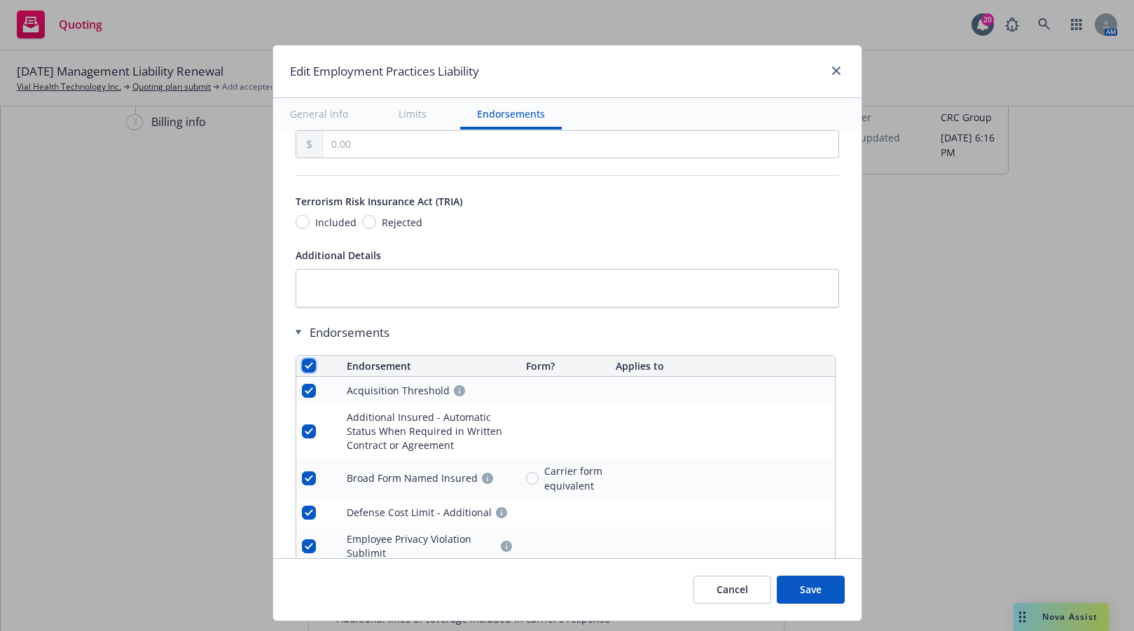
checkbox input "true"
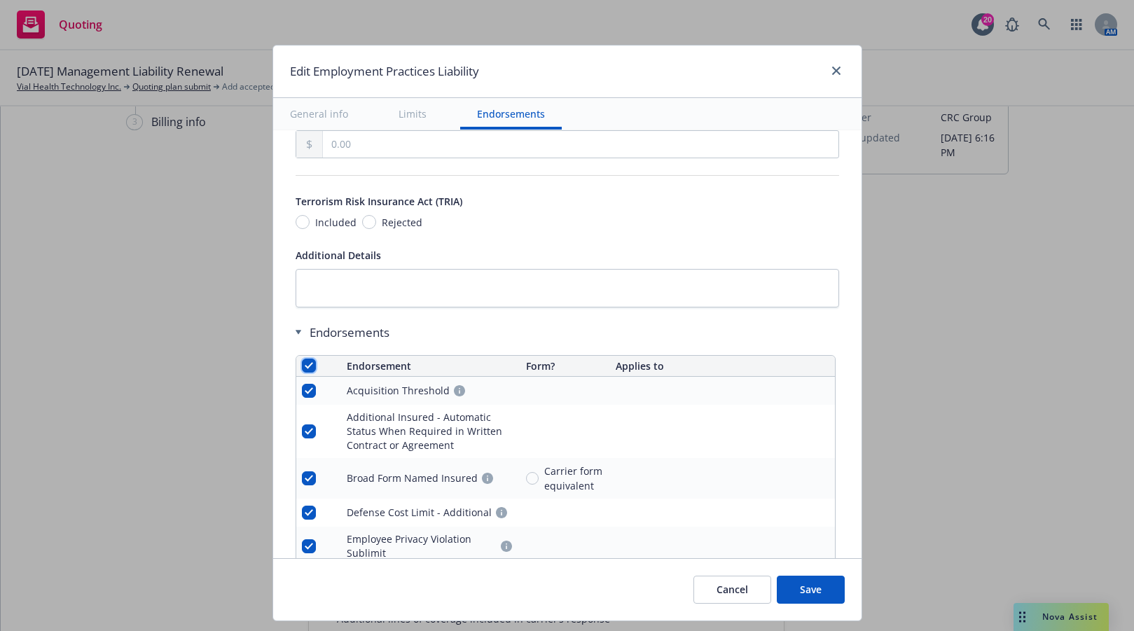
checkbox input "true"
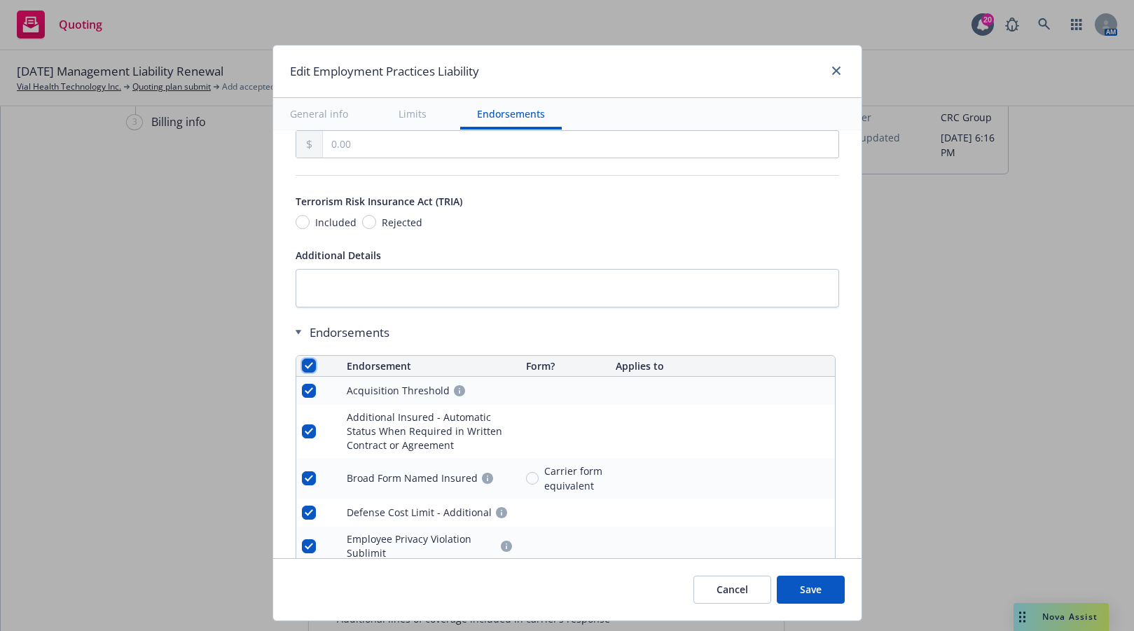
checkbox input "true"
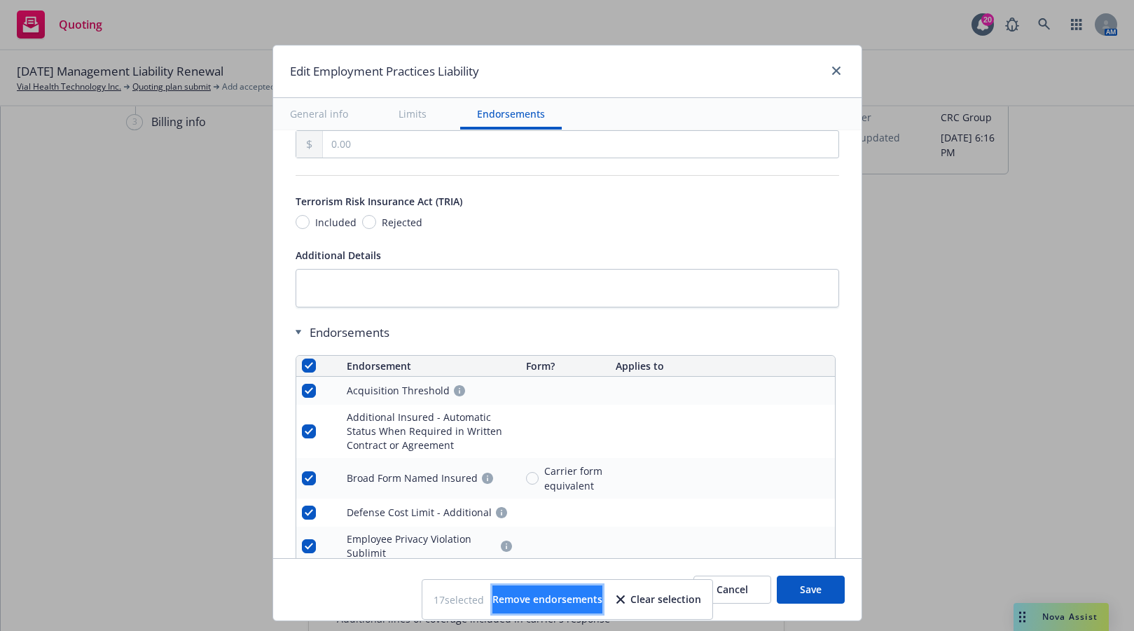
click at [549, 602] on span "Remove endorsements" at bounding box center [547, 598] width 110 height 13
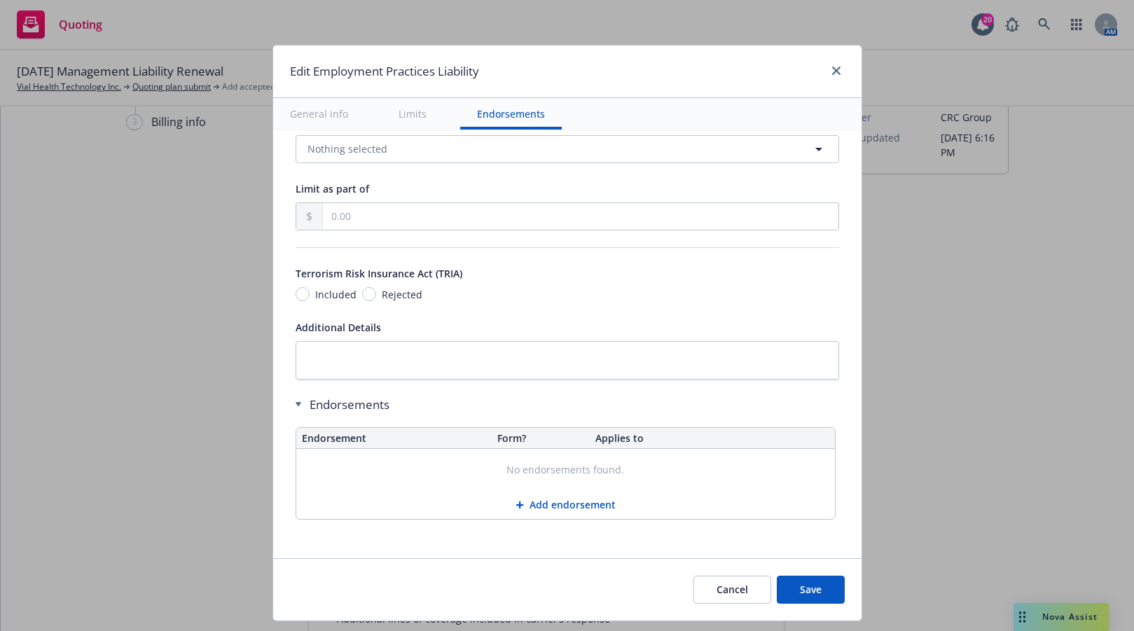
scroll to position [1100, 0]
click at [813, 587] on button "Save" at bounding box center [810, 590] width 68 height 28
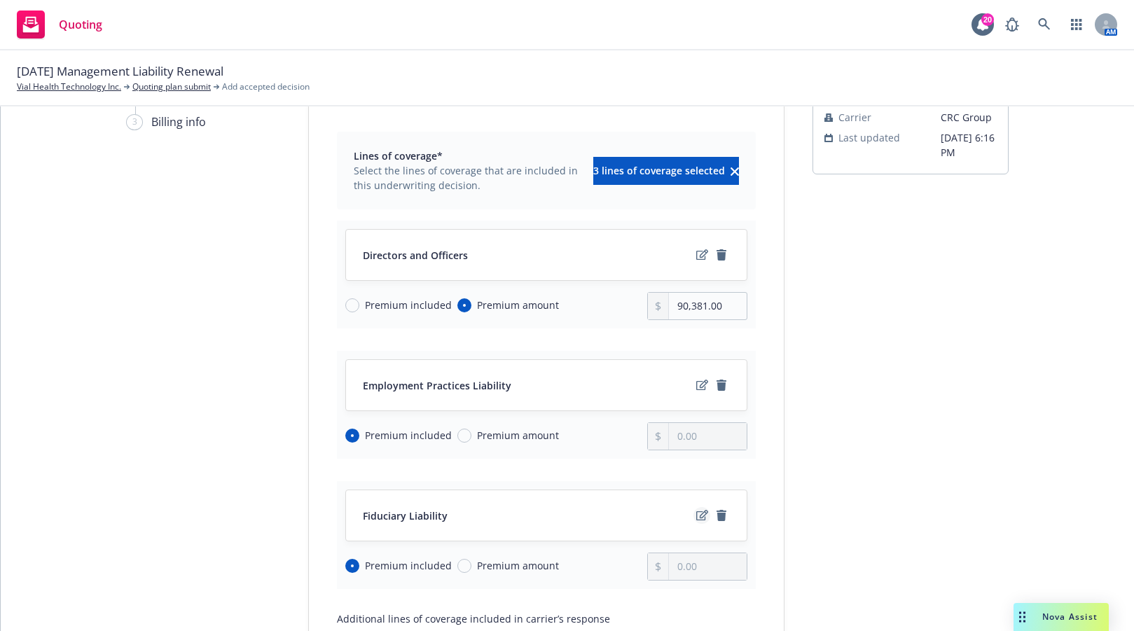
click at [696, 514] on icon "edit" at bounding box center [702, 515] width 12 height 11
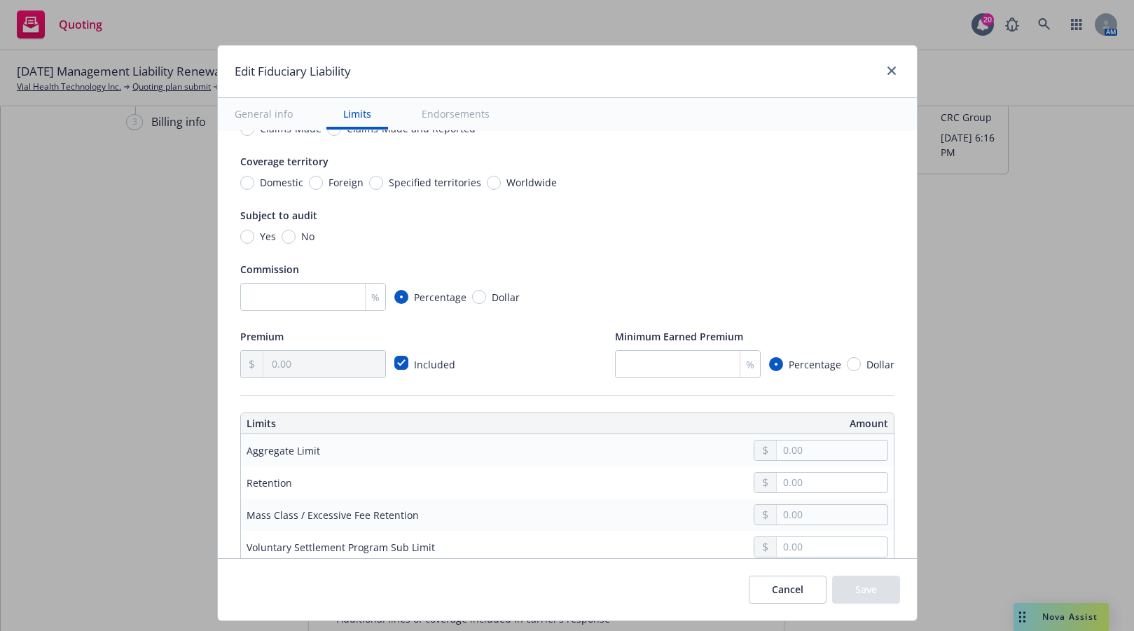
scroll to position [135, 0]
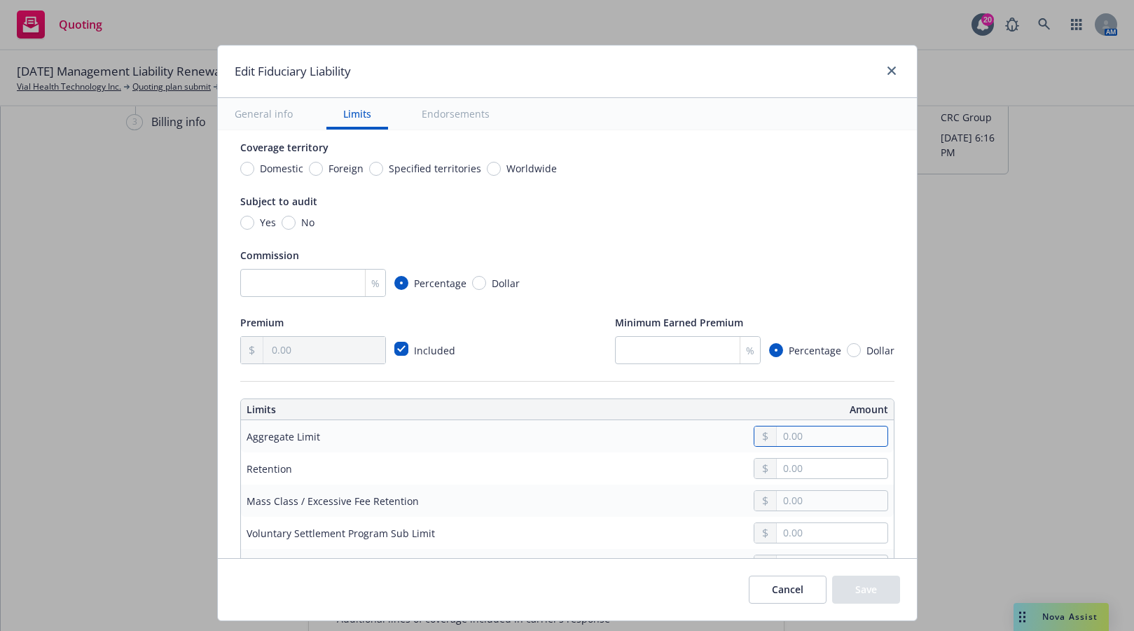
click at [799, 431] on input "text" at bounding box center [831, 436] width 110 height 20
type input "1,000,000.00"
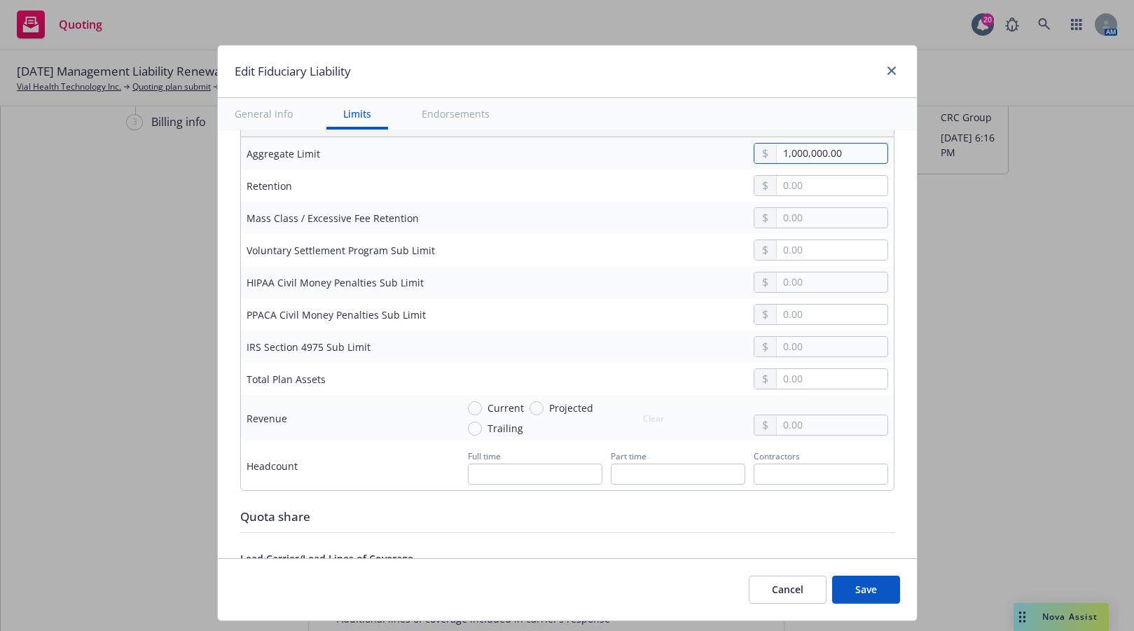
scroll to position [419, 0]
click at [798, 194] on input "text" at bounding box center [831, 185] width 110 height 20
type input "0.00"
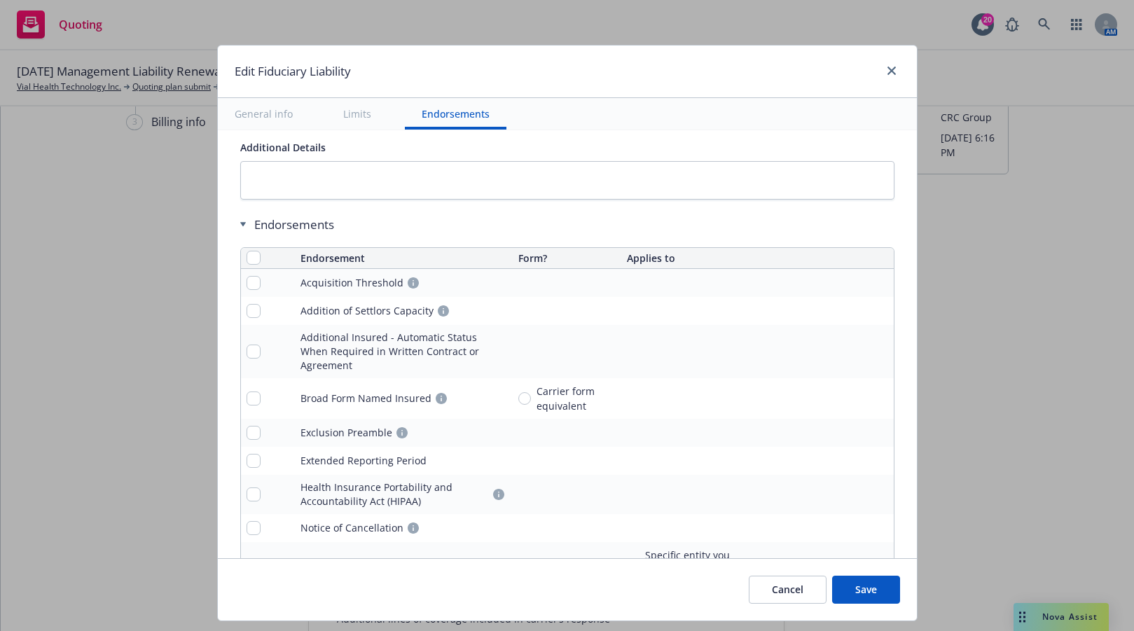
scroll to position [1037, 0]
click at [246, 256] on input "checkbox" at bounding box center [253, 256] width 14 height 14
checkbox input "true"
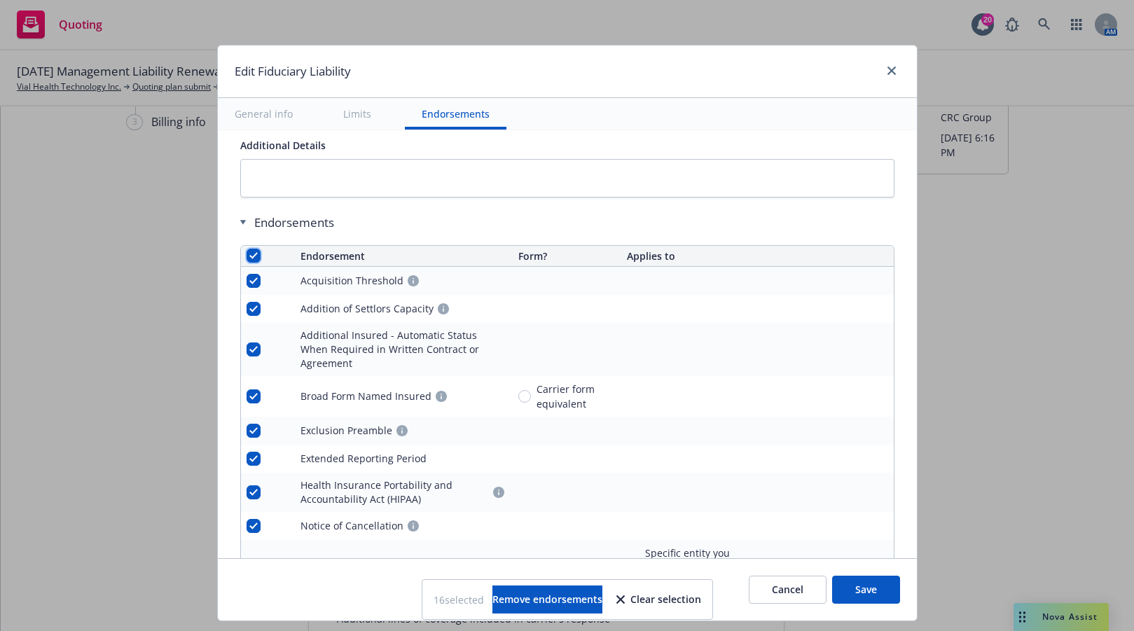
checkbox input "true"
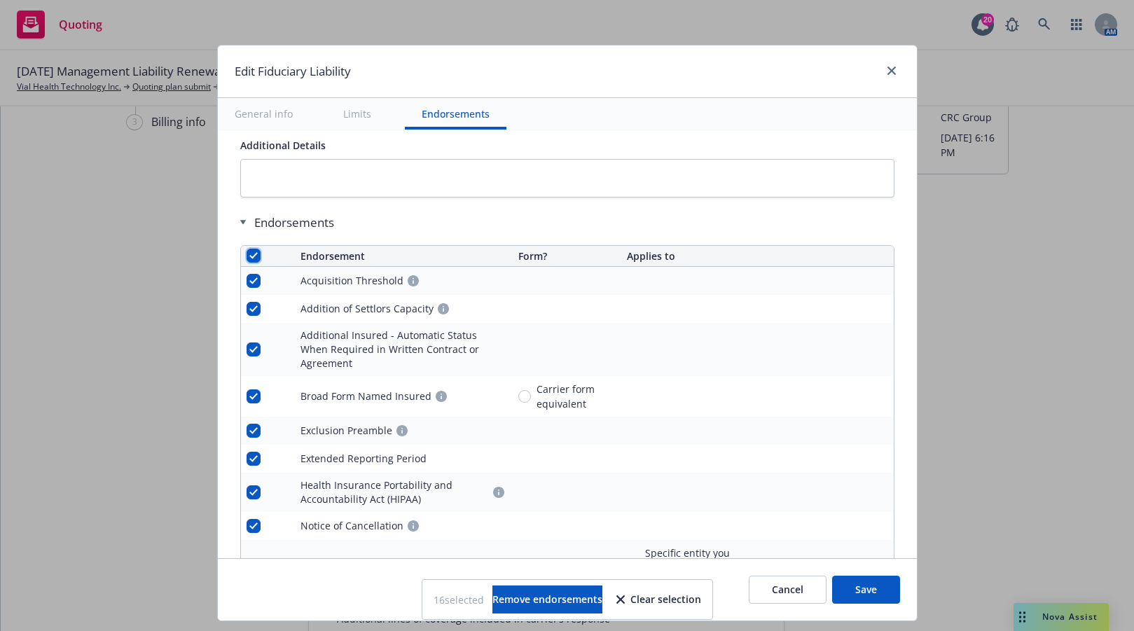
checkbox input "true"
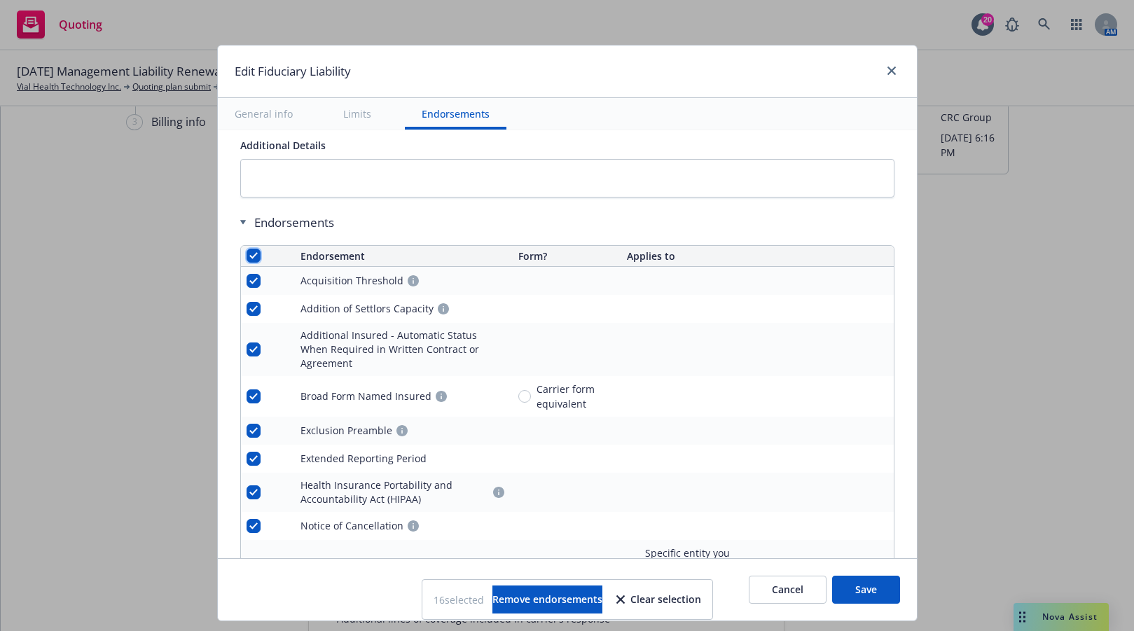
checkbox input "true"
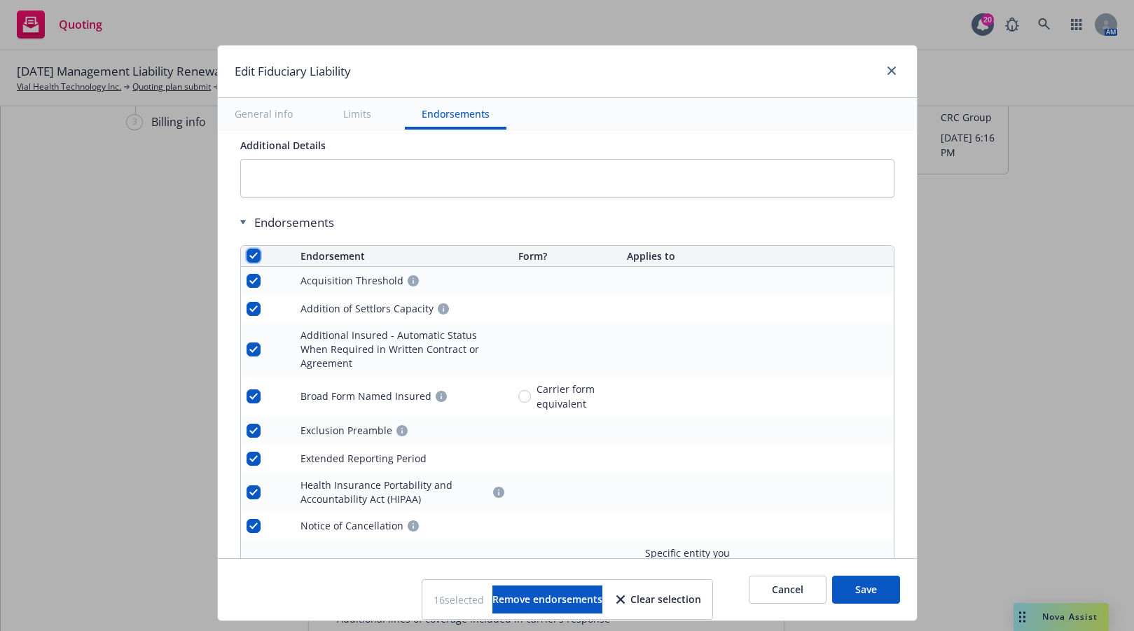
checkbox input "true"
click at [525, 602] on span "Remove endorsements" at bounding box center [547, 598] width 110 height 13
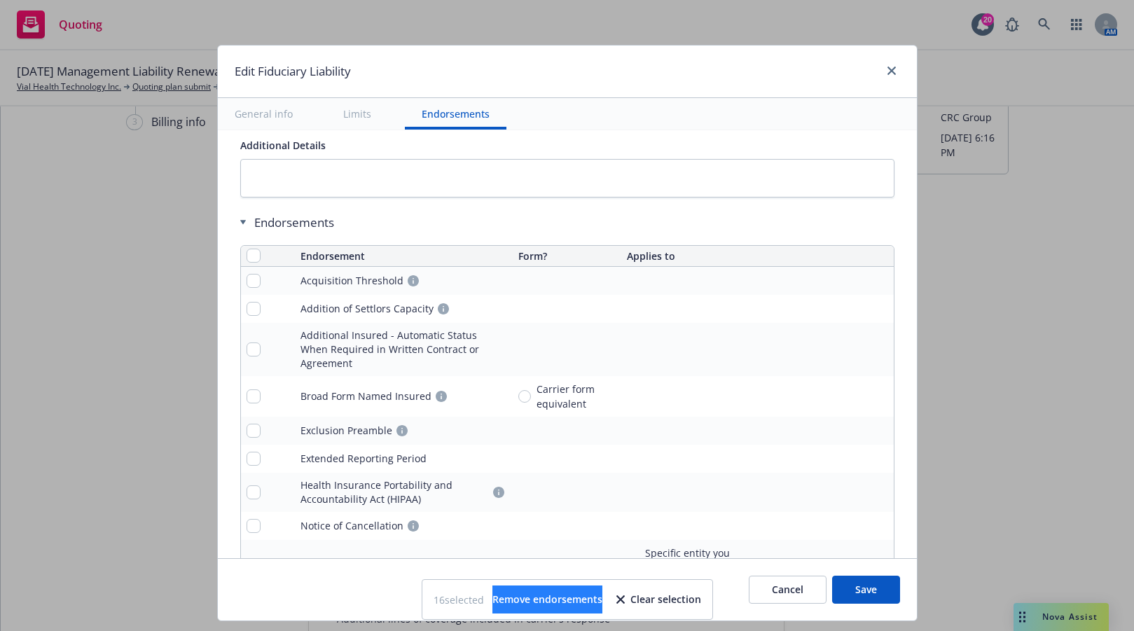
scroll to position [855, 0]
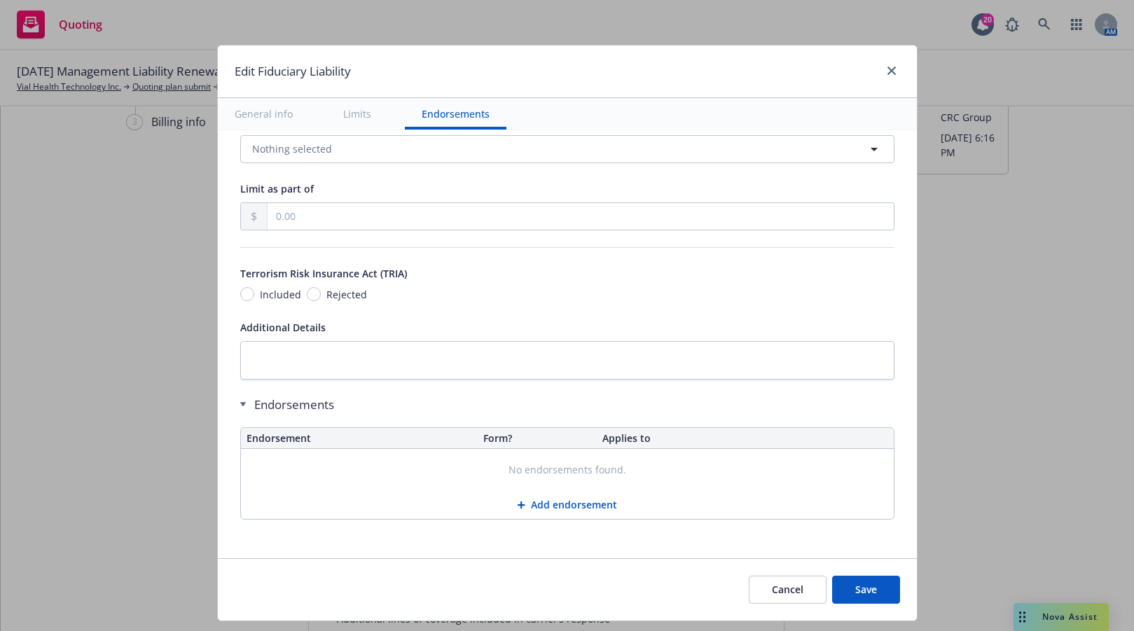
click at [856, 584] on button "Save" at bounding box center [866, 590] width 68 height 28
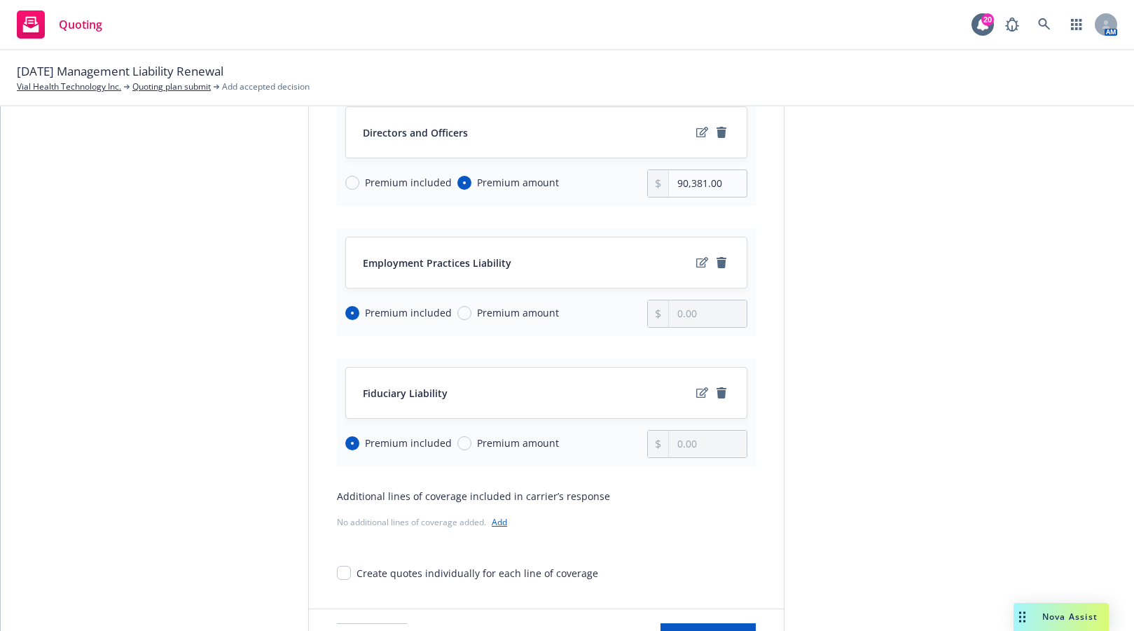
scroll to position [319, 0]
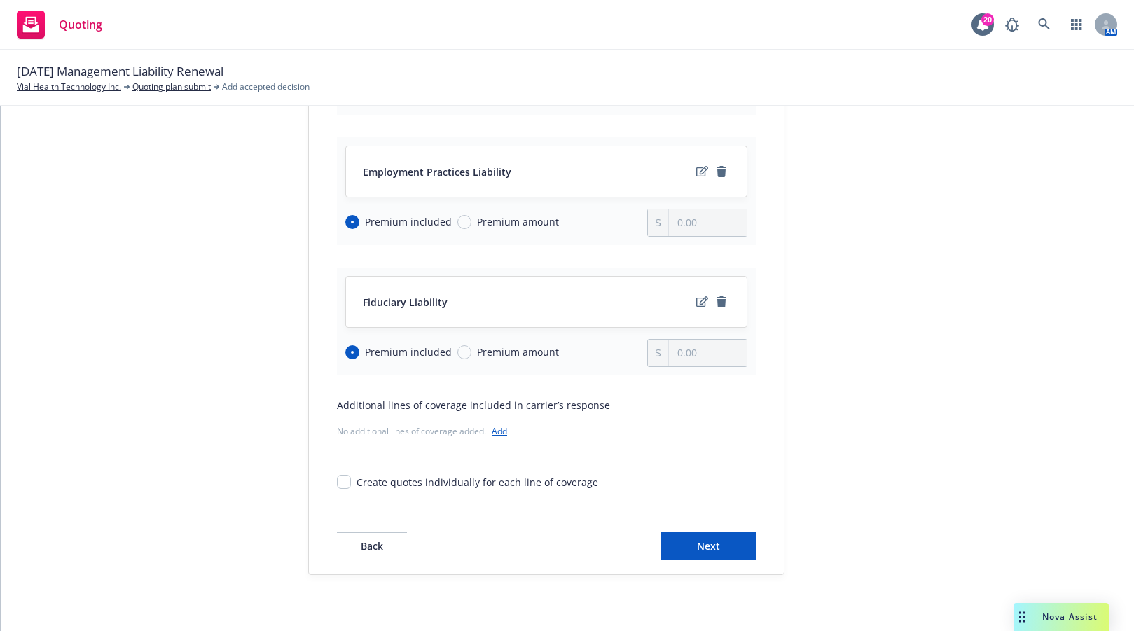
click at [57, 270] on div "Quote initiation 2 Coverage selection 3 Billing info Coverage selection Lines o…" at bounding box center [567, 209] width 1099 height 731
click at [704, 548] on span "Next" at bounding box center [708, 545] width 23 height 13
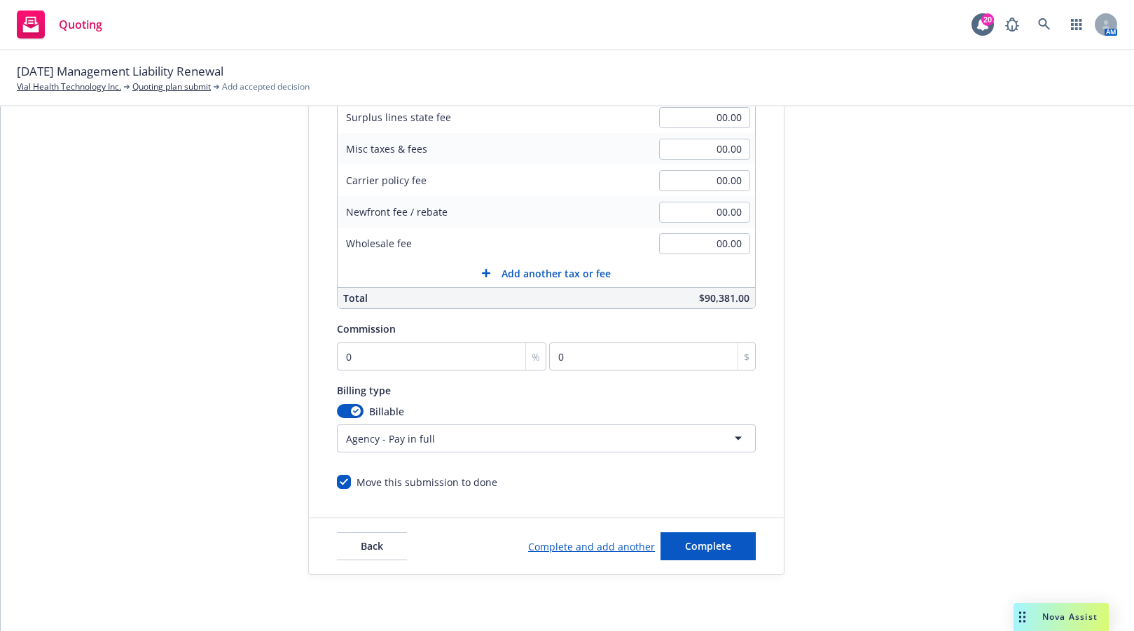
scroll to position [304, 0]
click at [445, 351] on input "0" at bounding box center [441, 356] width 209 height 28
type input "1"
type input "903.81"
type input "12"
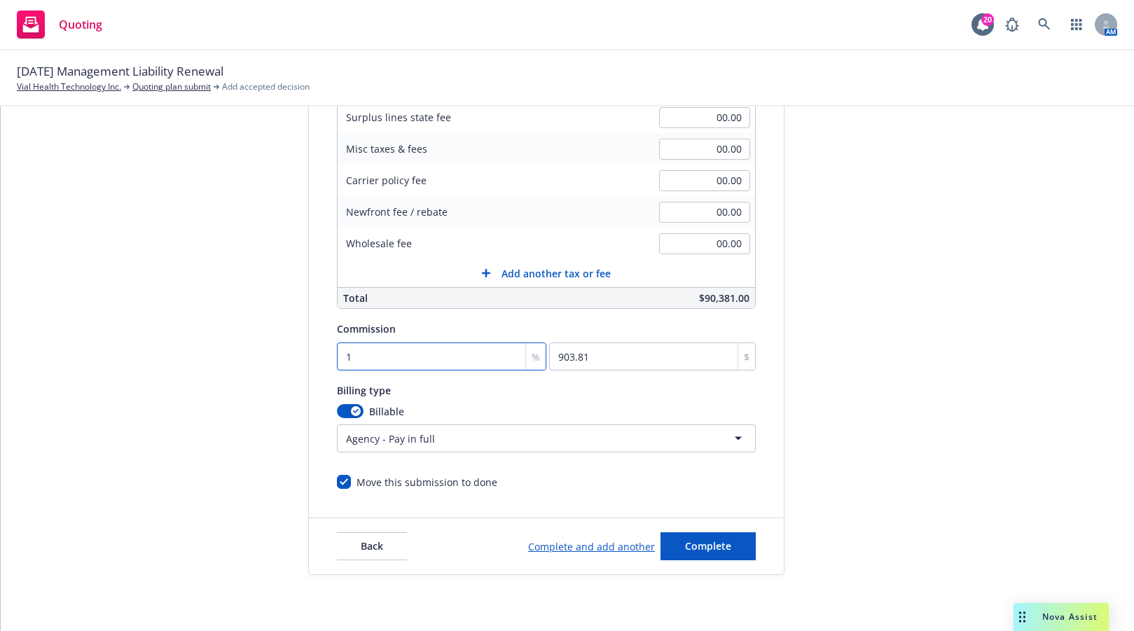
type input "10845.72"
type input "12"
click at [700, 542] on span "Complete" at bounding box center [708, 545] width 46 height 13
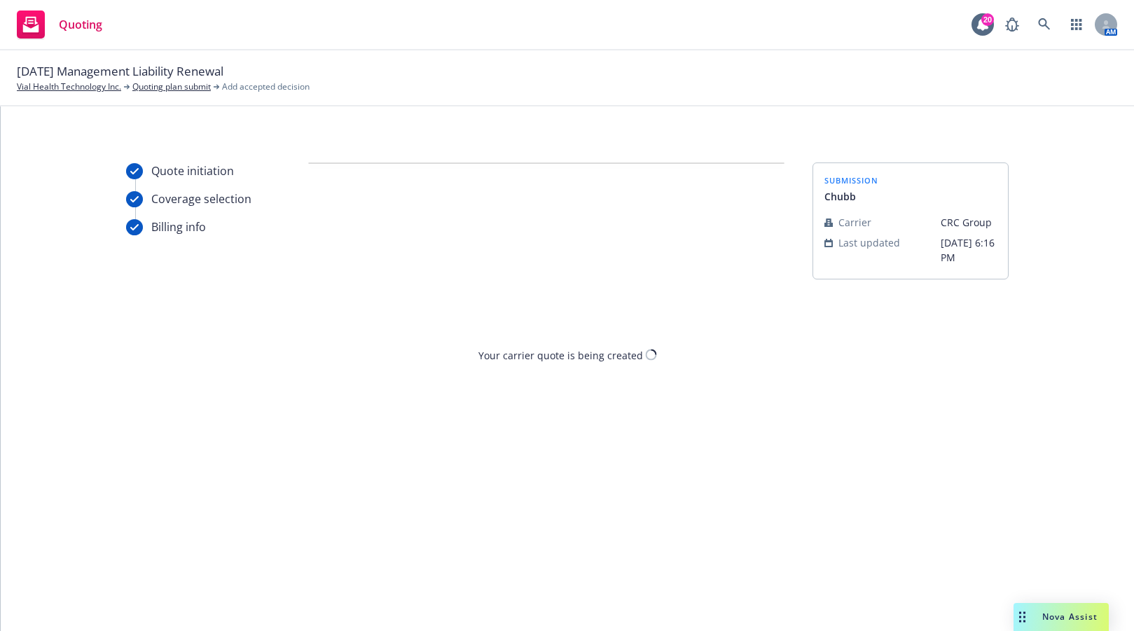
scroll to position [0, 0]
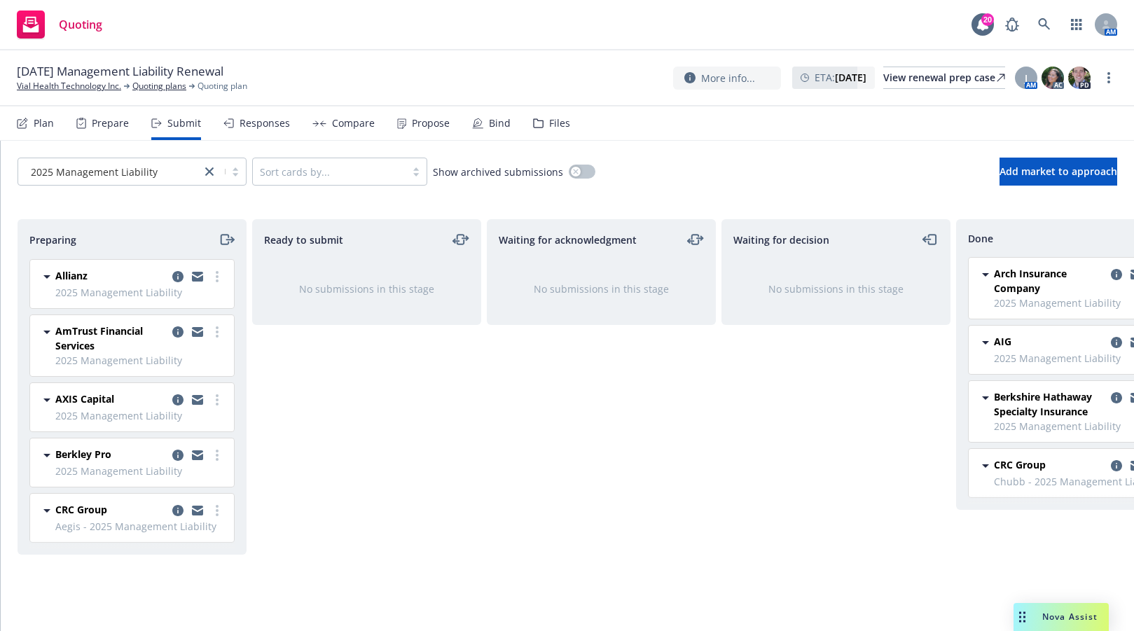
click at [86, 235] on div "Preparing" at bounding box center [131, 239] width 205 height 17
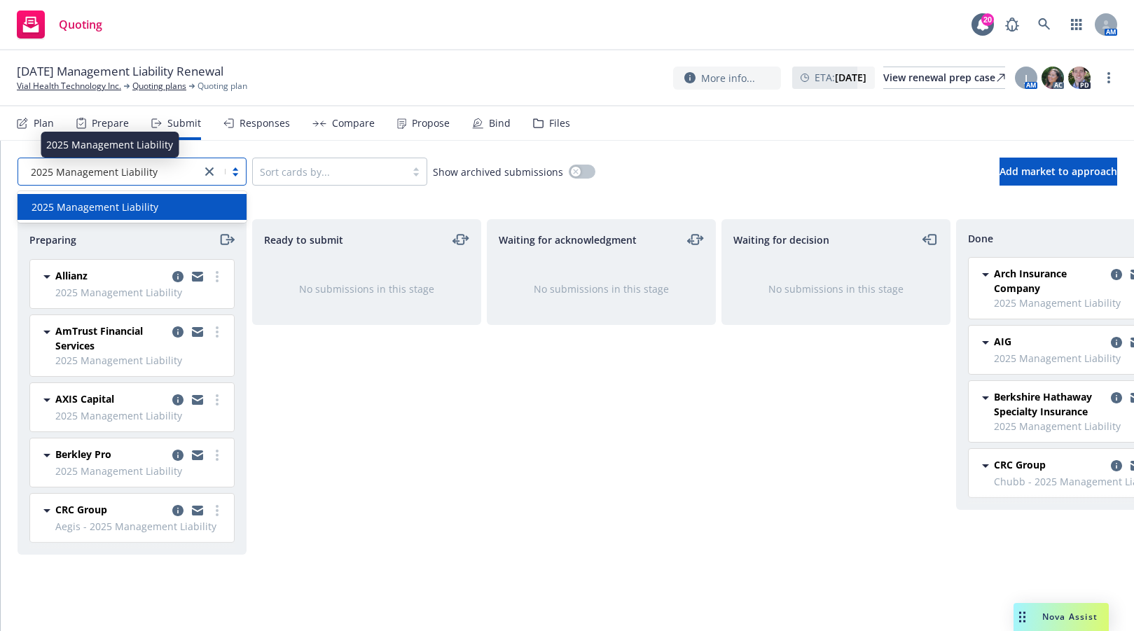
click at [151, 172] on span "2025 Management Liability" at bounding box center [94, 172] width 127 height 15
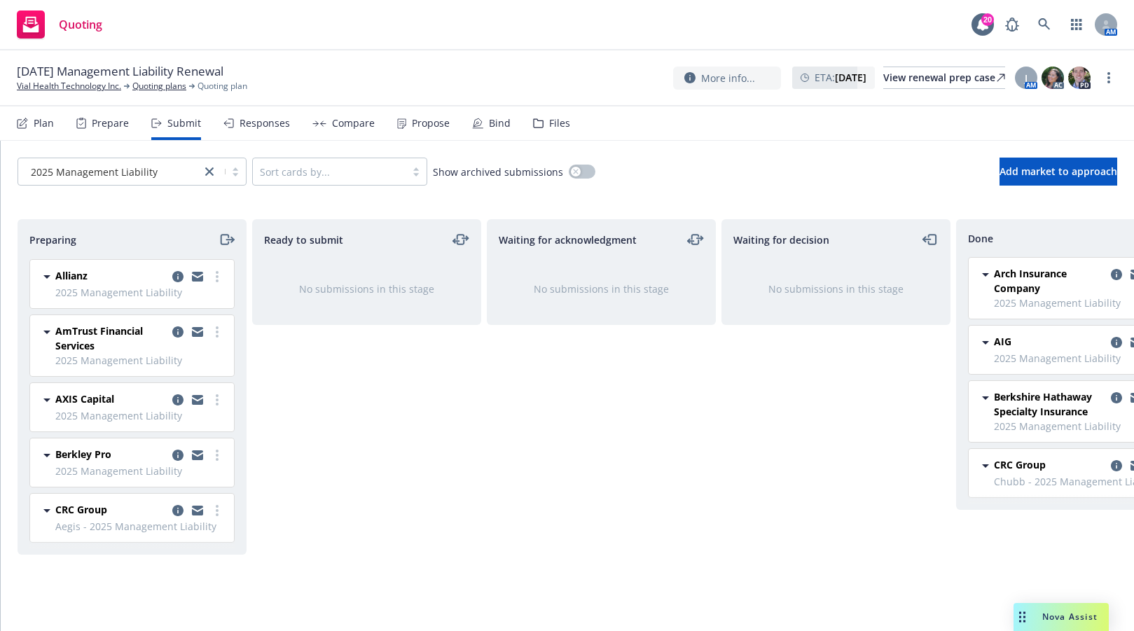
click at [81, 444] on div "Berkley Pro 2025 Management Liability Wednesday, September 17, 2025 at 3:22 AM" at bounding box center [132, 462] width 204 height 48
click at [86, 505] on span "CRC Group" at bounding box center [81, 509] width 52 height 15
click at [92, 214] on div "Preparing Allianz 2025 Management Liability Wednesday, September 17, 2025 at 3:…" at bounding box center [567, 413] width 1133 height 423
click at [36, 354] on div "AmTrust Financial Services 2025 Management Liability Wednesday, September 17, 2…" at bounding box center [132, 345] width 204 height 61
click at [236, 201] on div "2025 Management Liability Sort cards by... Show archived submissions Add market…" at bounding box center [567, 172] width 1133 height 62
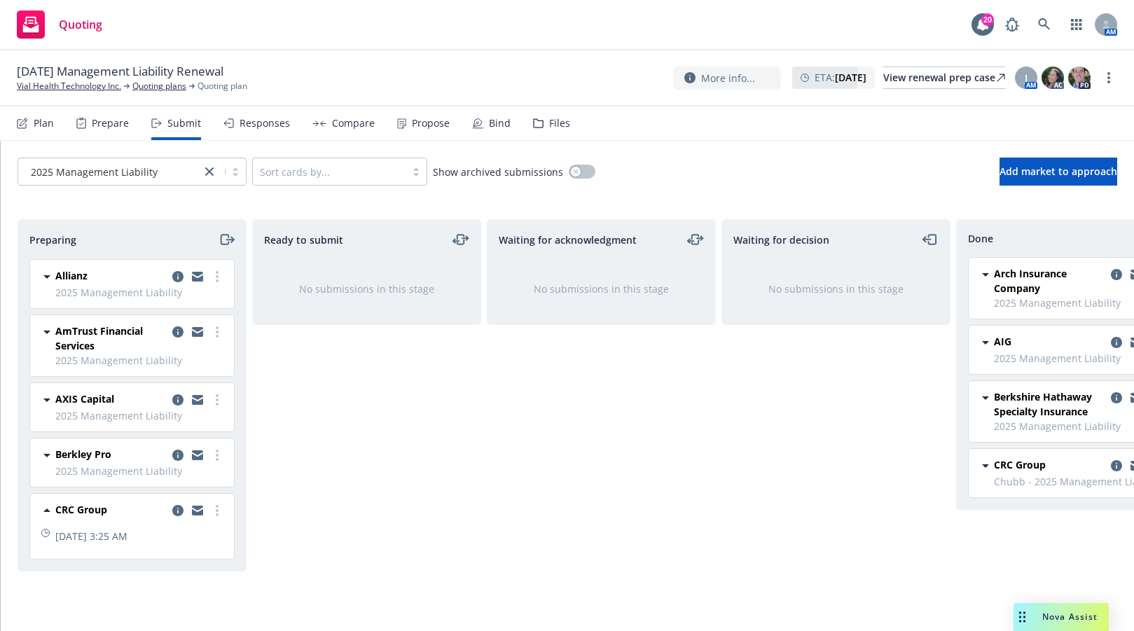
click at [335, 412] on div "Ready to submit No submissions in this stage" at bounding box center [366, 410] width 229 height 382
